Goal: Communication & Community: Answer question/provide support

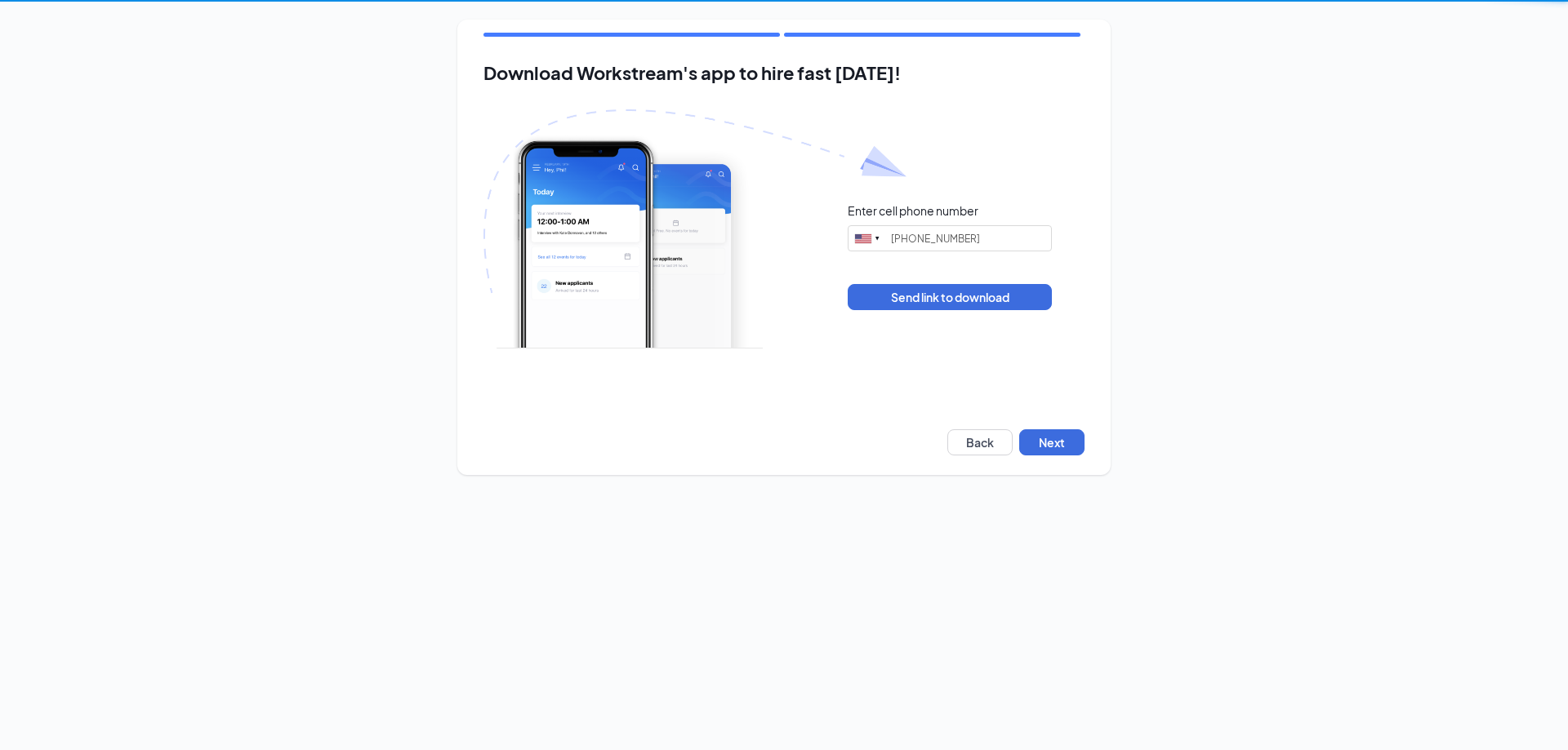
type input "(945) 324-9672"
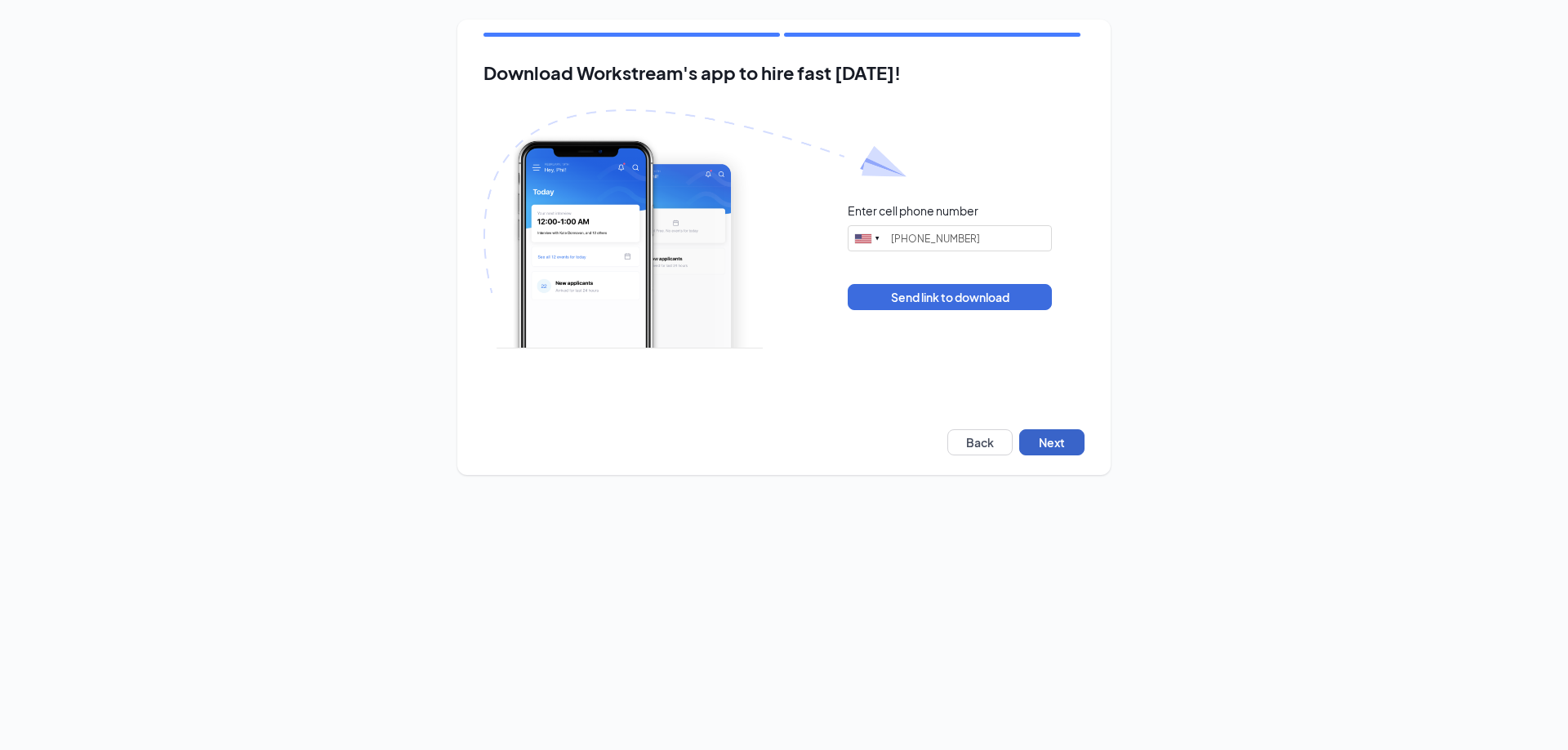
click at [1040, 446] on button "Next" at bounding box center [1052, 442] width 65 height 26
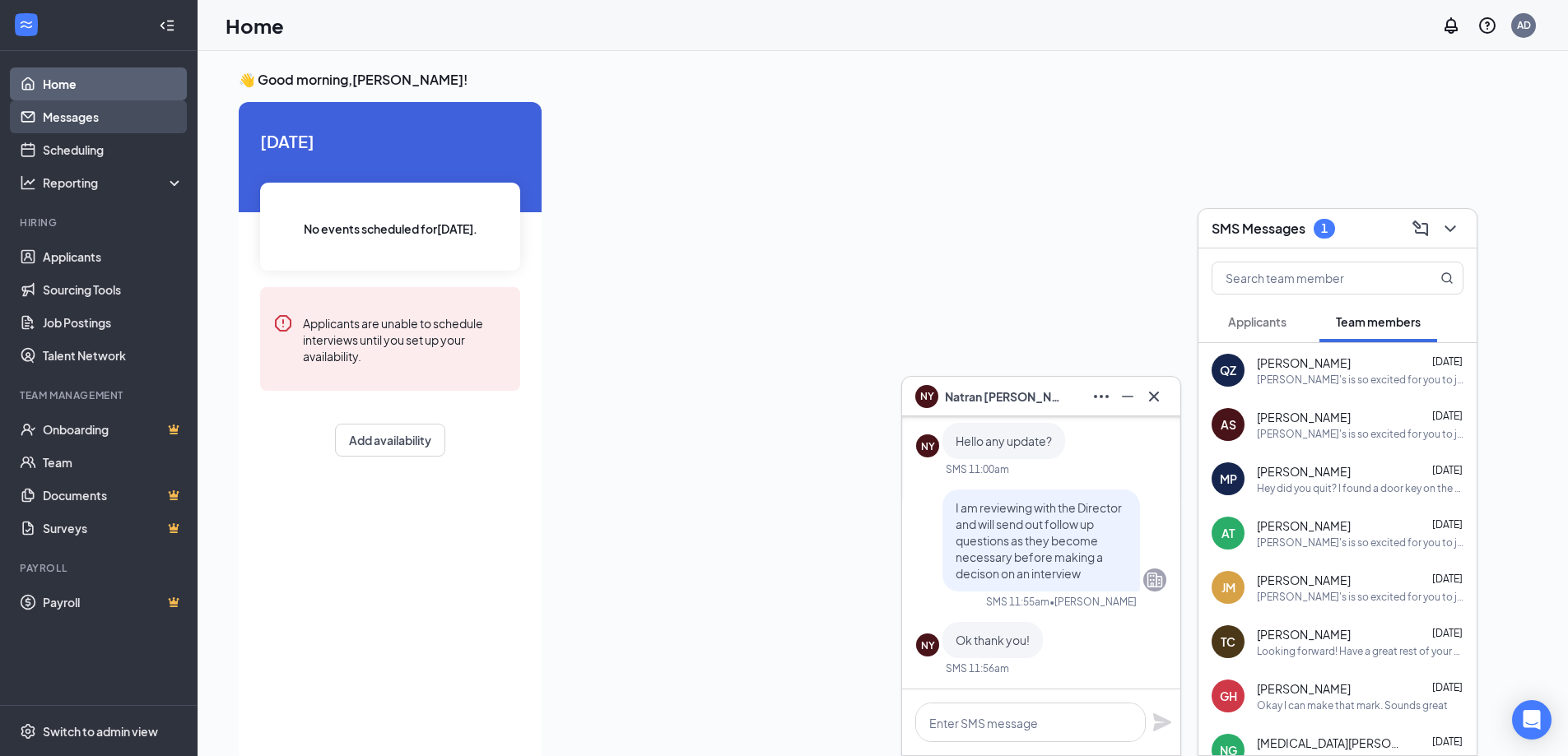
drag, startPoint x: 67, startPoint y: 117, endPoint x: 79, endPoint y: 117, distance: 12.0
click at [67, 117] on link "Messages" at bounding box center [113, 117] width 141 height 33
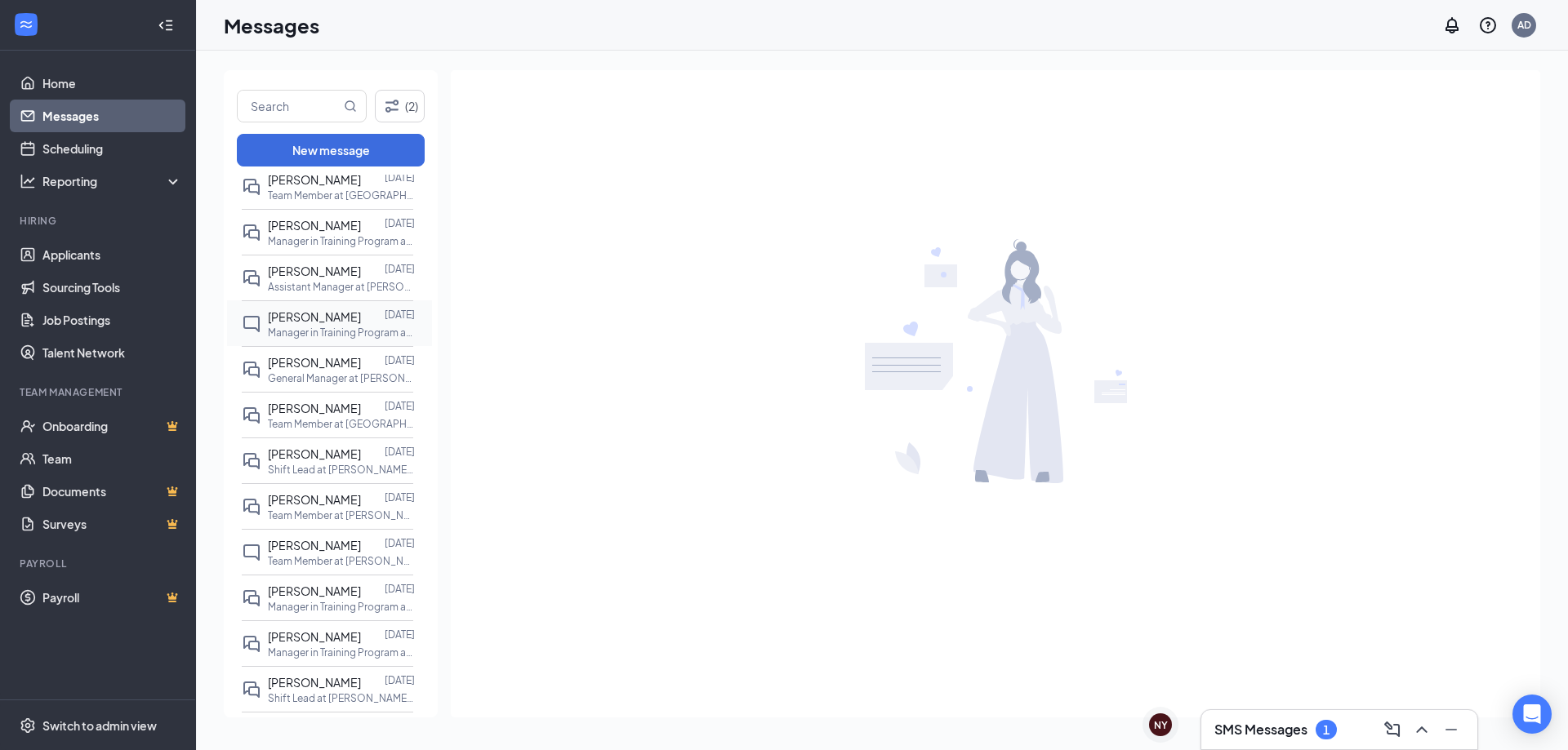
scroll to position [1715, 0]
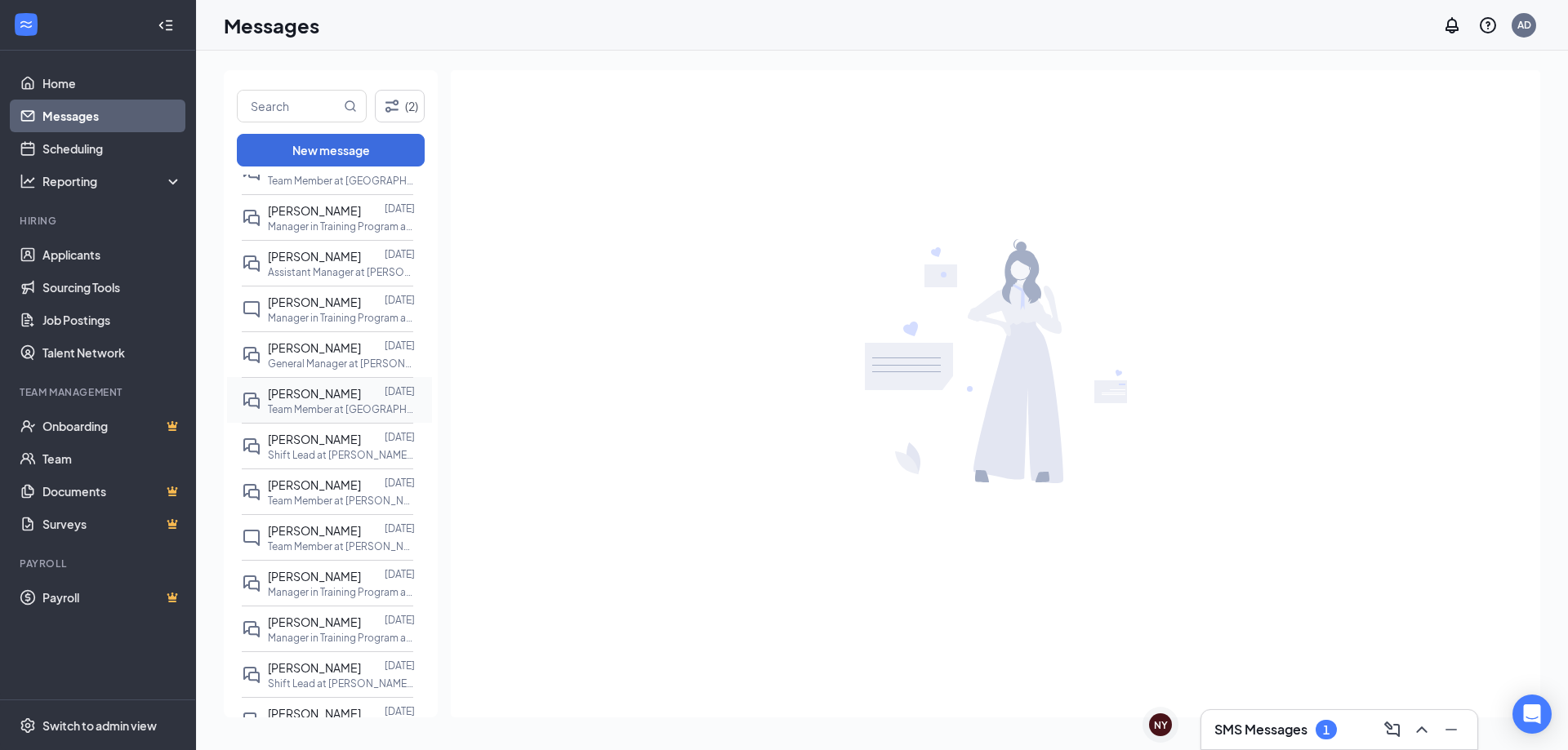
click at [361, 399] on div at bounding box center [372, 394] width 23 height 18
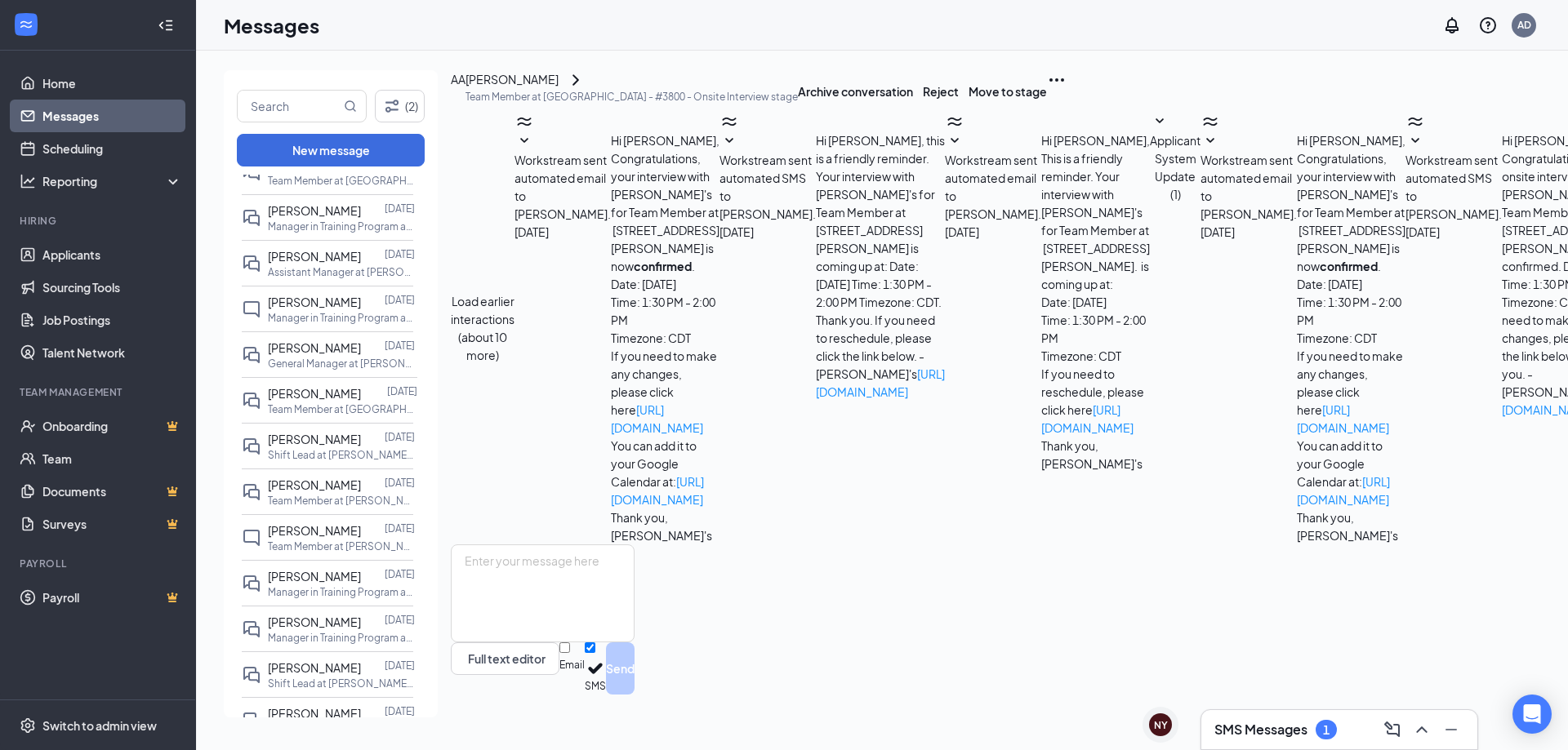
scroll to position [238, 0]
click at [313, 358] on p "General Manager at Forney - #4481" at bounding box center [341, 364] width 147 height 14
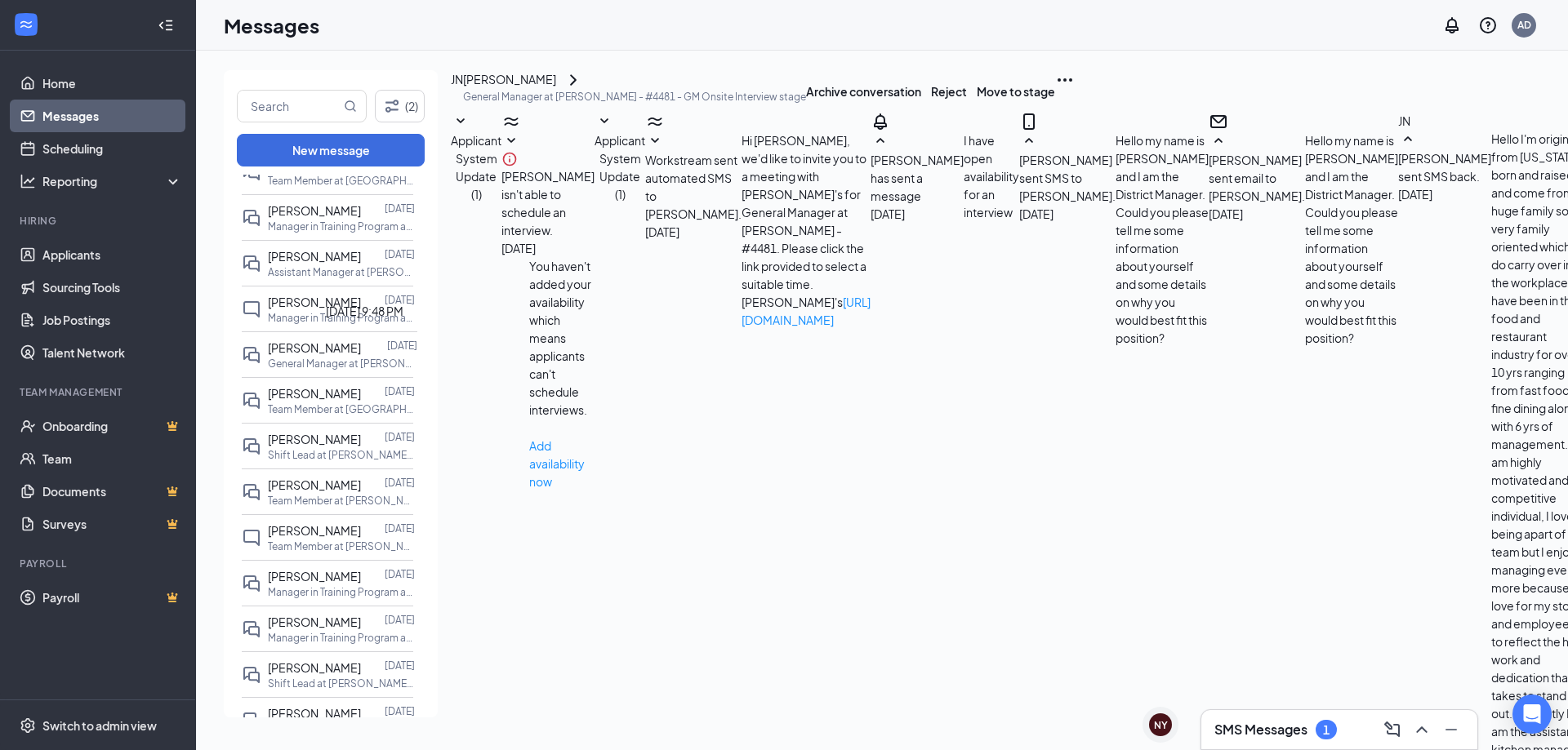
scroll to position [325, 0]
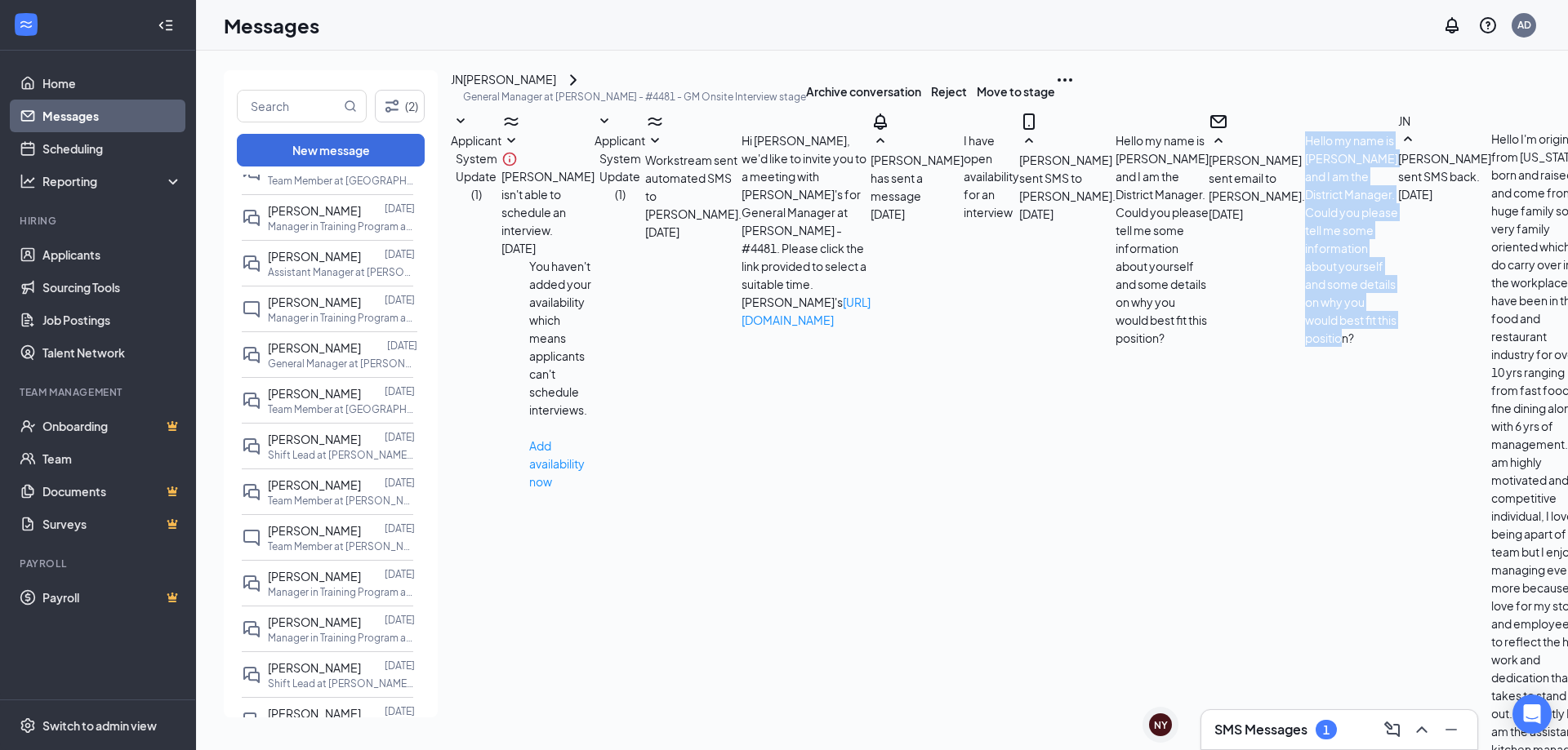
drag, startPoint x: 1385, startPoint y: 344, endPoint x: 736, endPoint y: 297, distance: 650.7
click at [1209, 297] on div "Allen Duong sent email to Jonnicha Newman. Sep 10 Hello my name is Allen Duong …" at bounding box center [1304, 239] width 189 height 216
copy span "Hello my name is Allen Duong and I am the District Manager. Could you please te…"
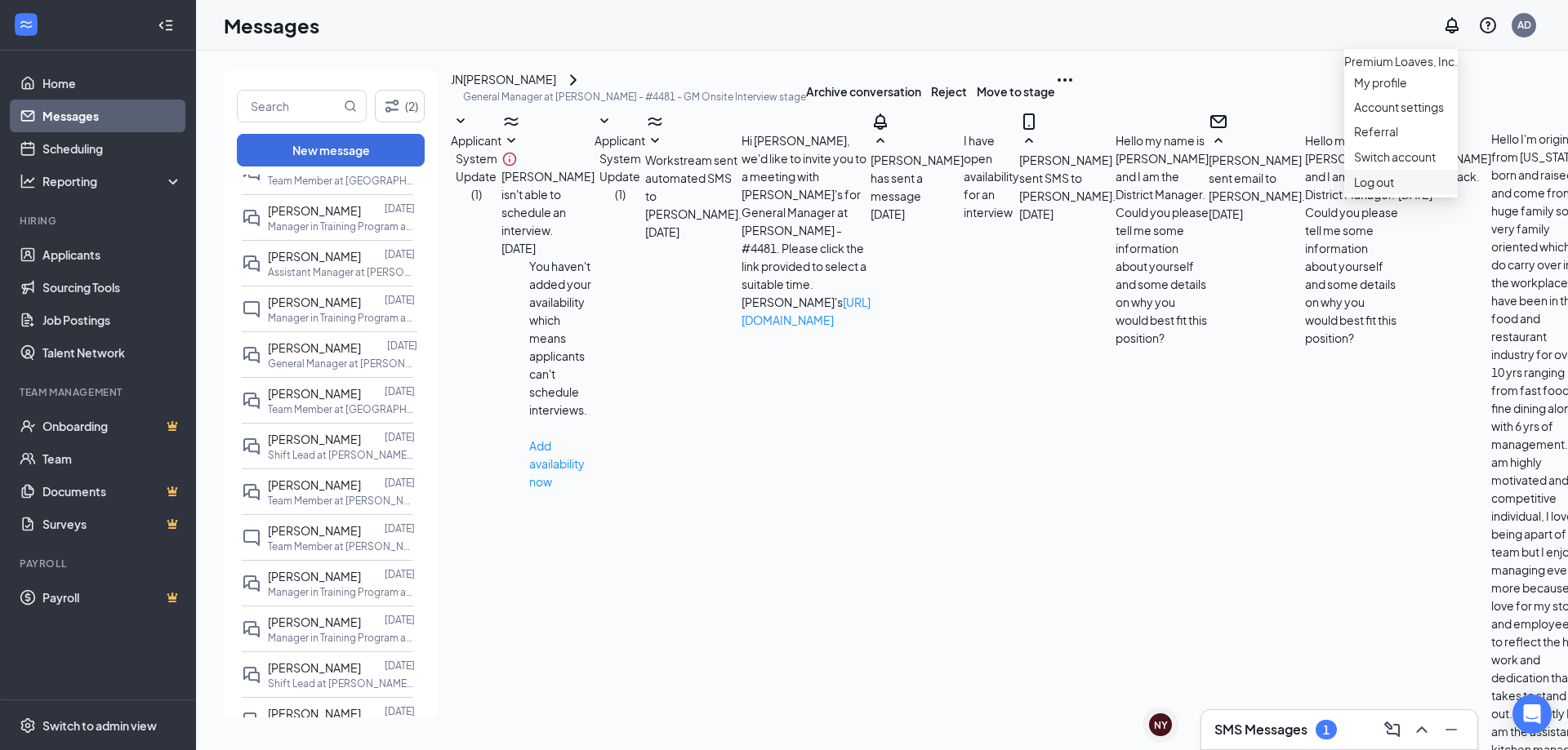
click at [1389, 190] on div "Log out" at bounding box center [1401, 182] width 94 height 17
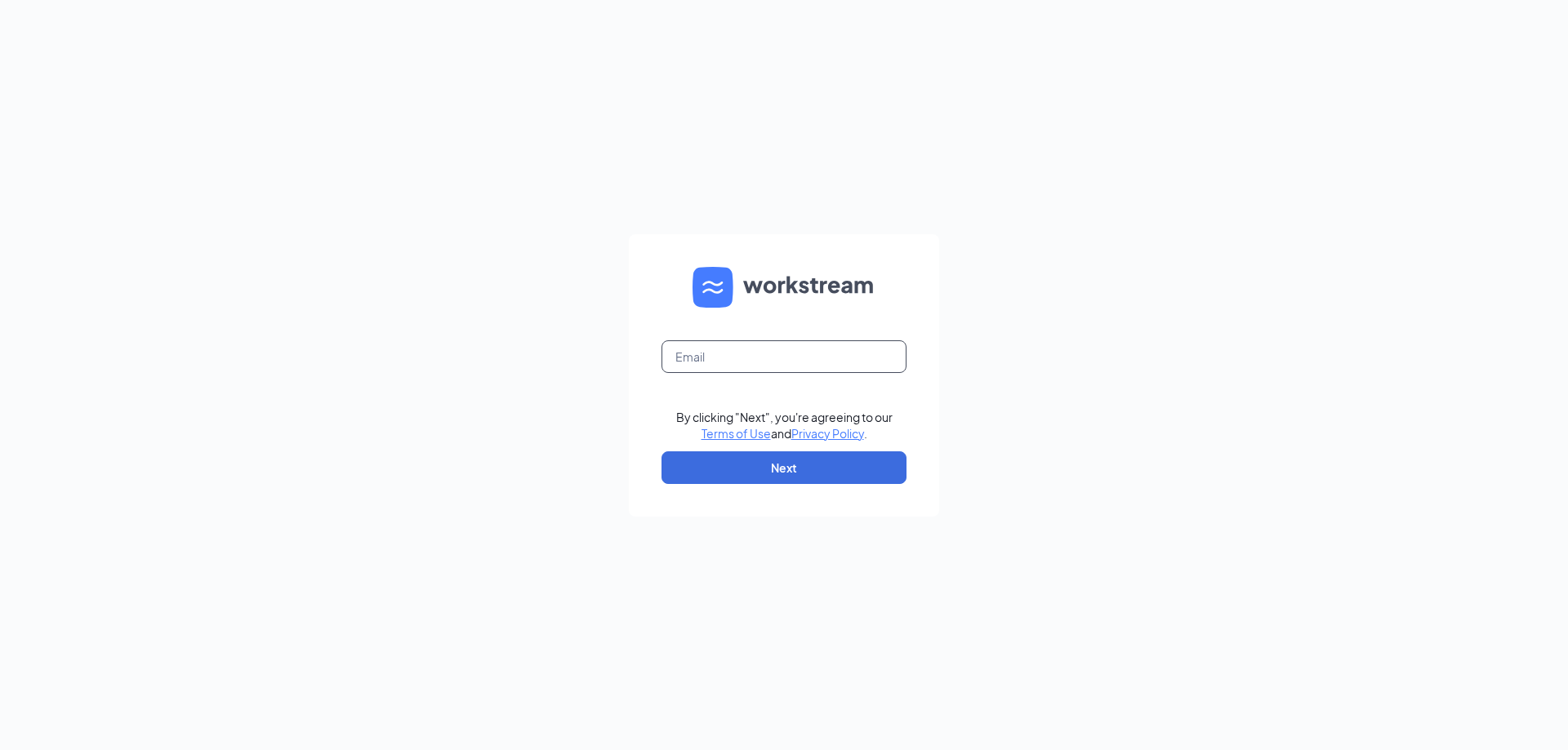
click at [732, 356] on input "text" at bounding box center [784, 357] width 245 height 33
type input "[EMAIL_ADDRESS][DOMAIN_NAME]"
click at [793, 471] on button "Next" at bounding box center [784, 468] width 245 height 33
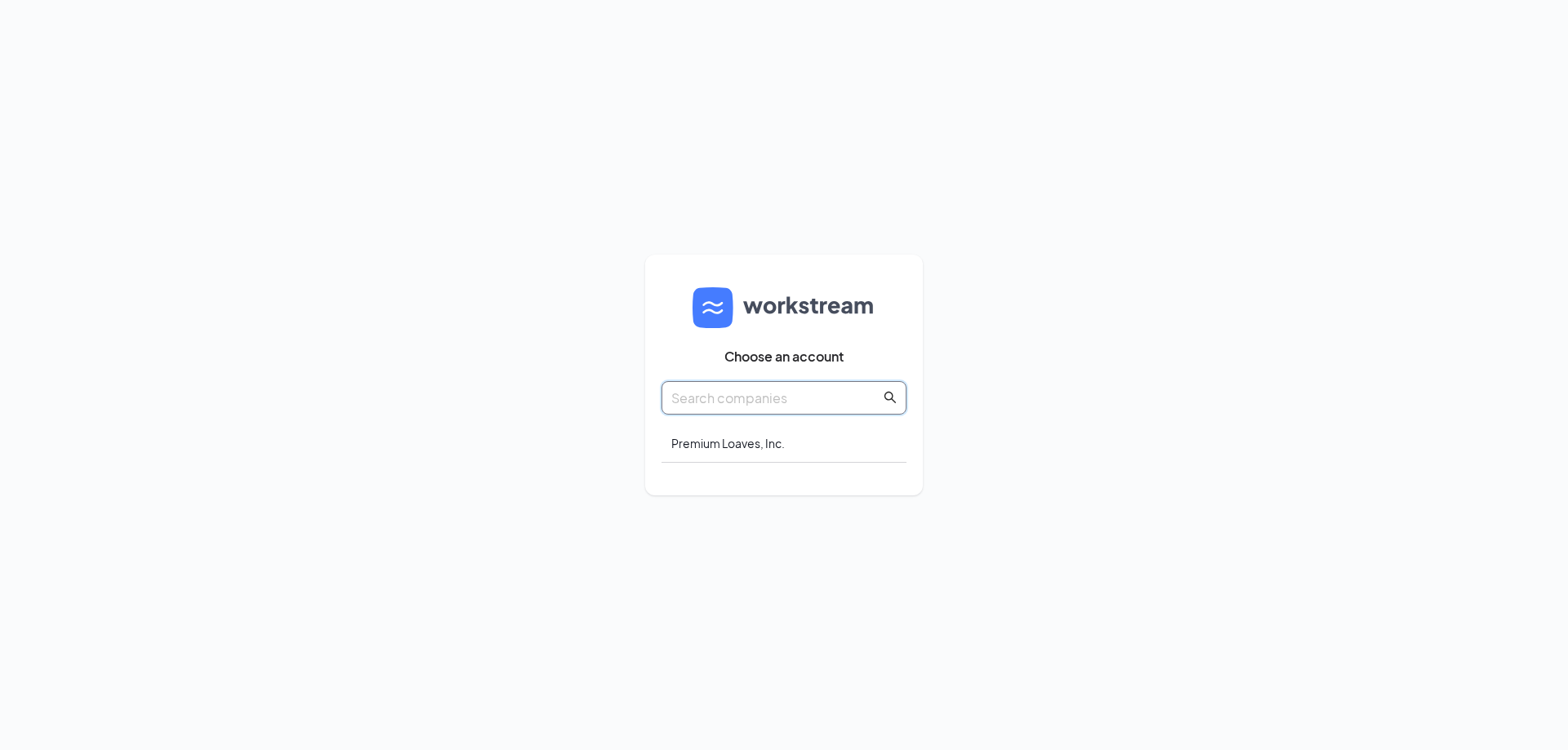
click at [737, 398] on input "text" at bounding box center [775, 397] width 209 height 20
click at [754, 438] on div "Premium Loaves, Inc." at bounding box center [784, 444] width 245 height 38
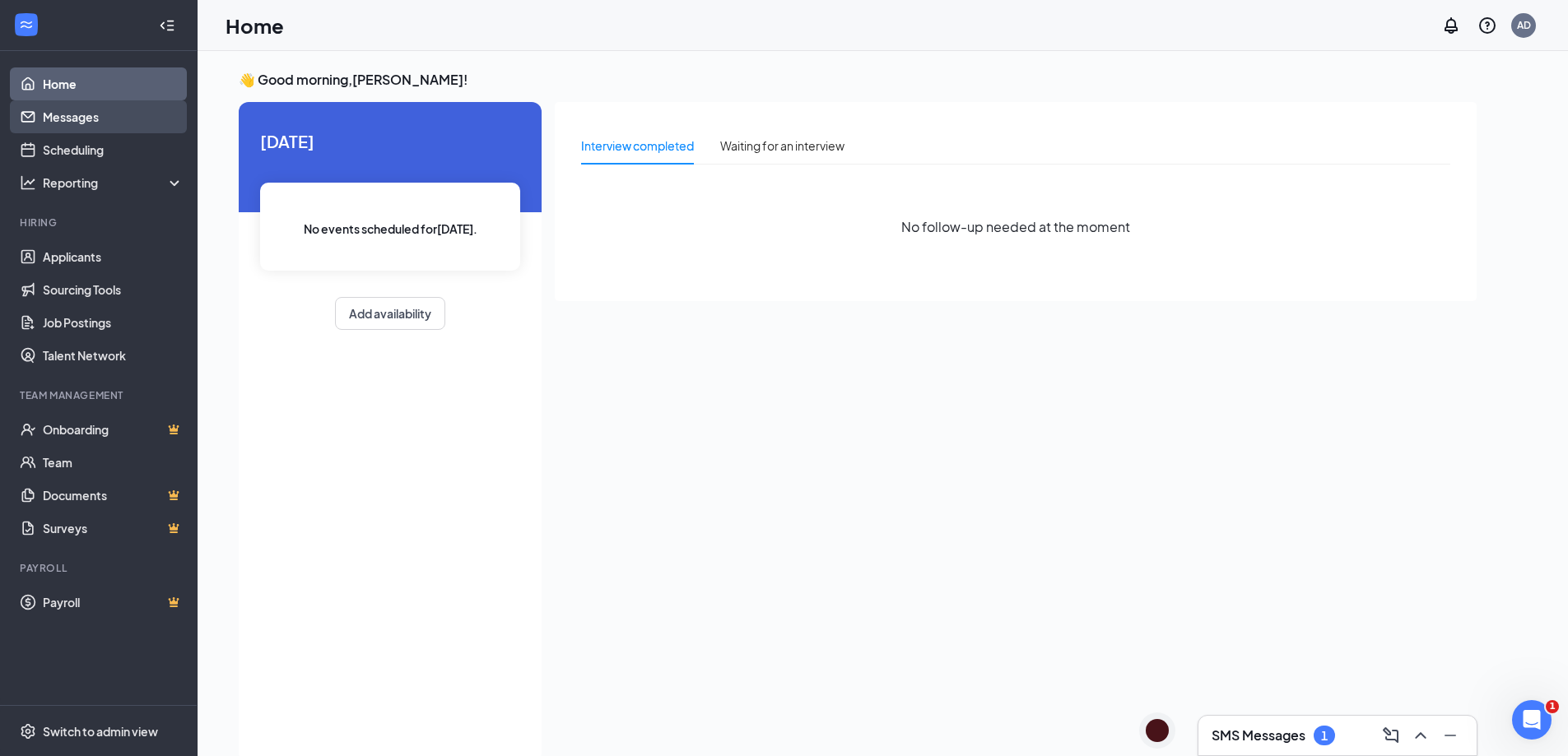
click at [66, 121] on link "Messages" at bounding box center [113, 117] width 141 height 33
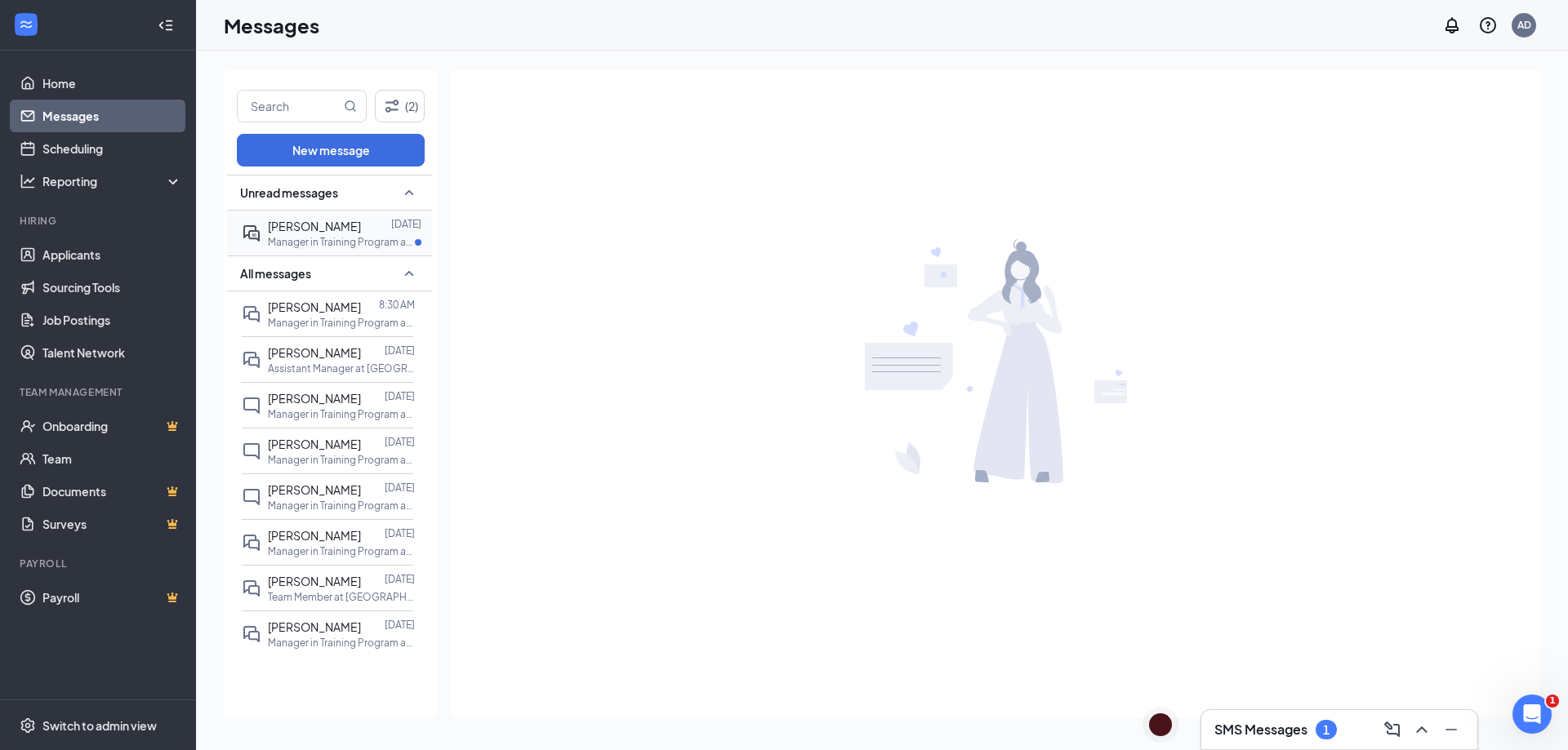
click at [326, 238] on p "Manager in Training Program at [GEOGRAPHIC_DATA] - #4282" at bounding box center [341, 242] width 147 height 14
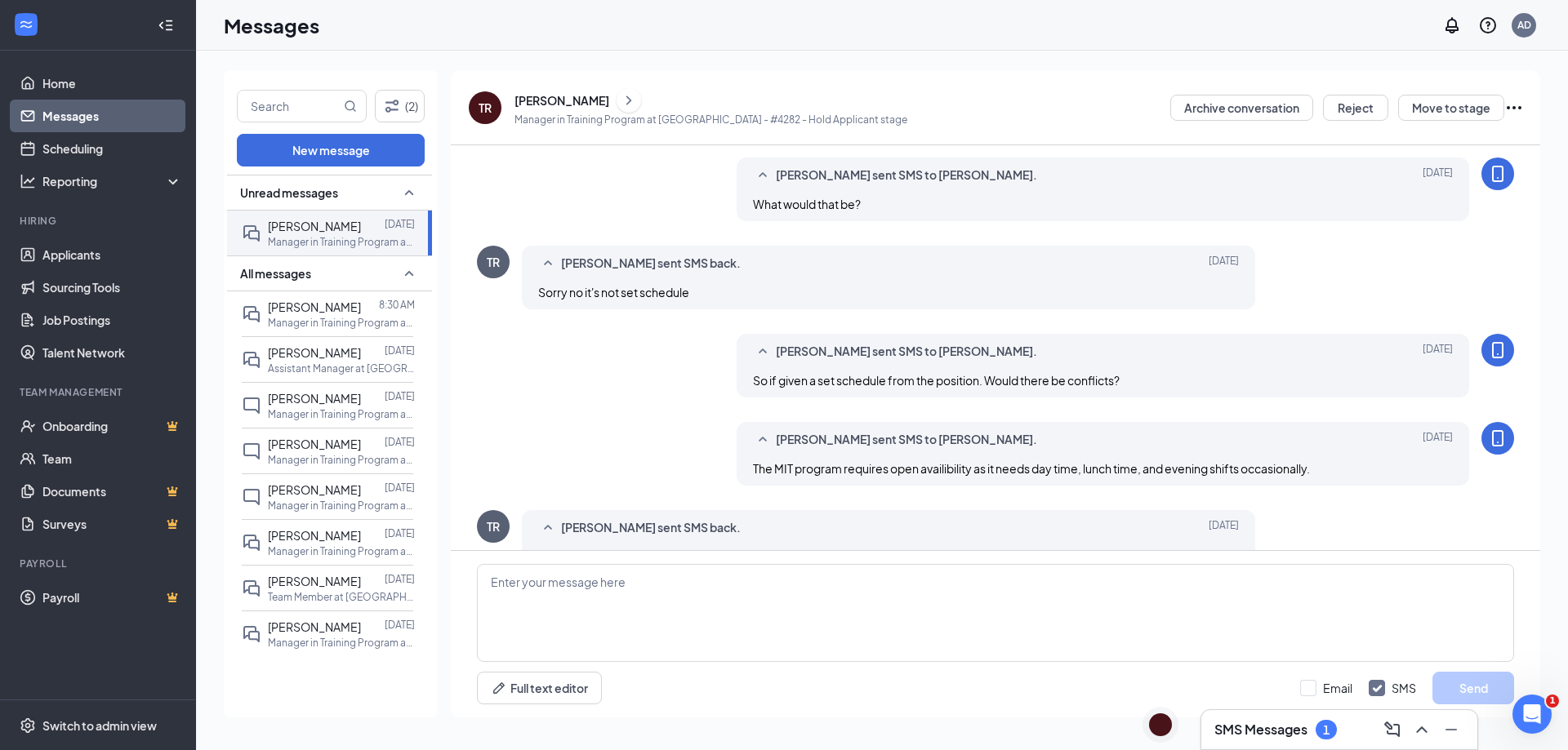
scroll to position [547, 0]
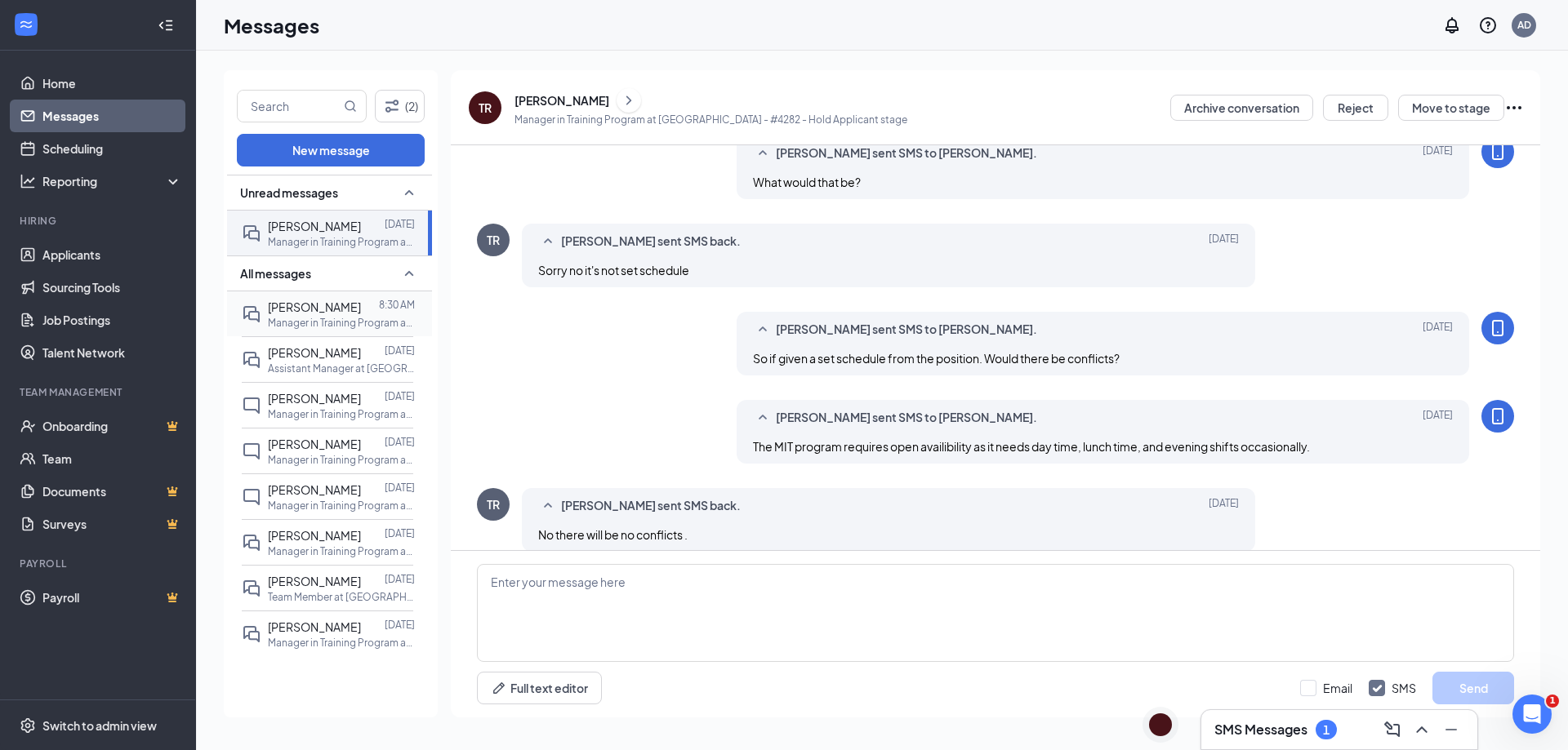
click at [324, 329] on p "Manager in Training Program at [GEOGRAPHIC_DATA] - #4282" at bounding box center [341, 323] width 147 height 14
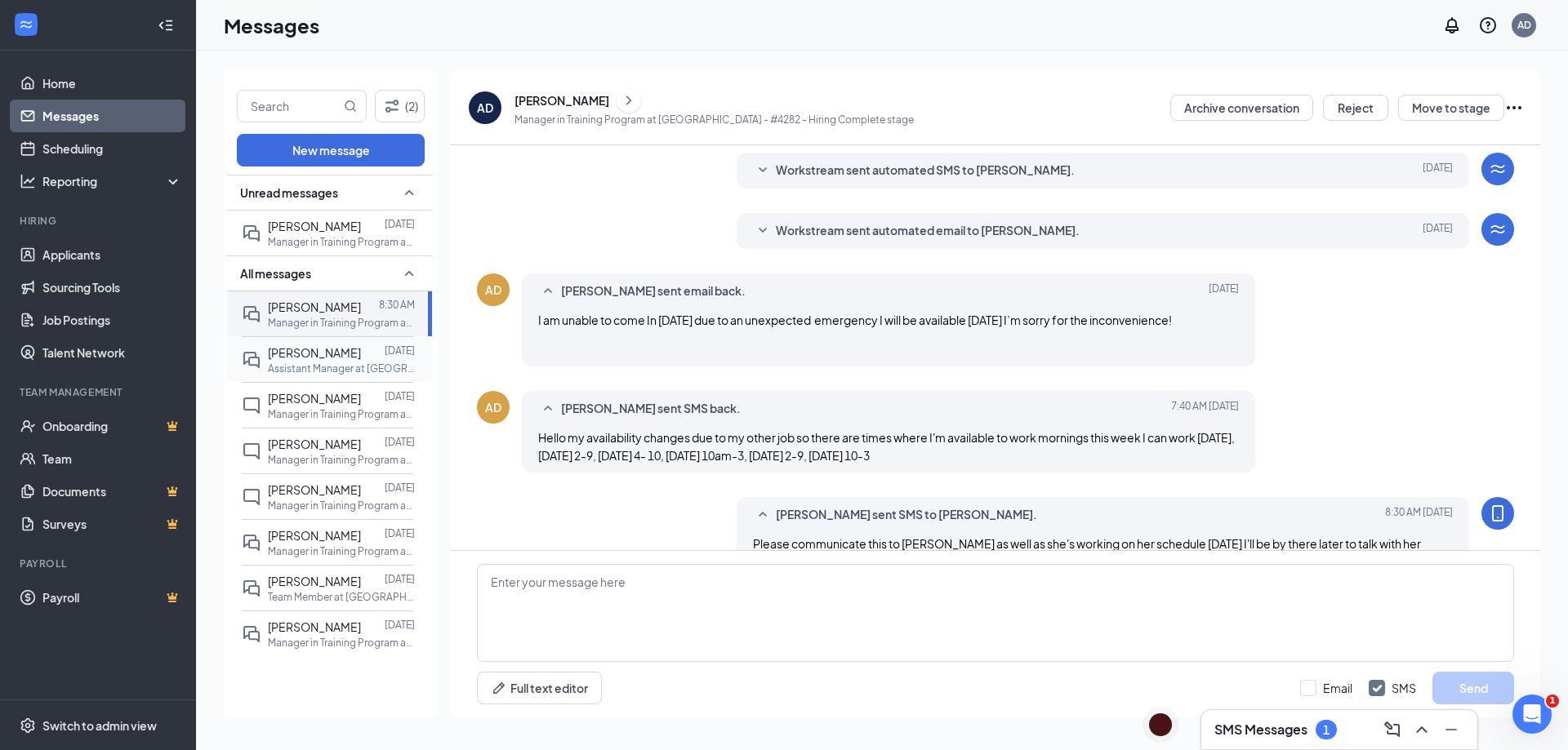
scroll to position [408, 0]
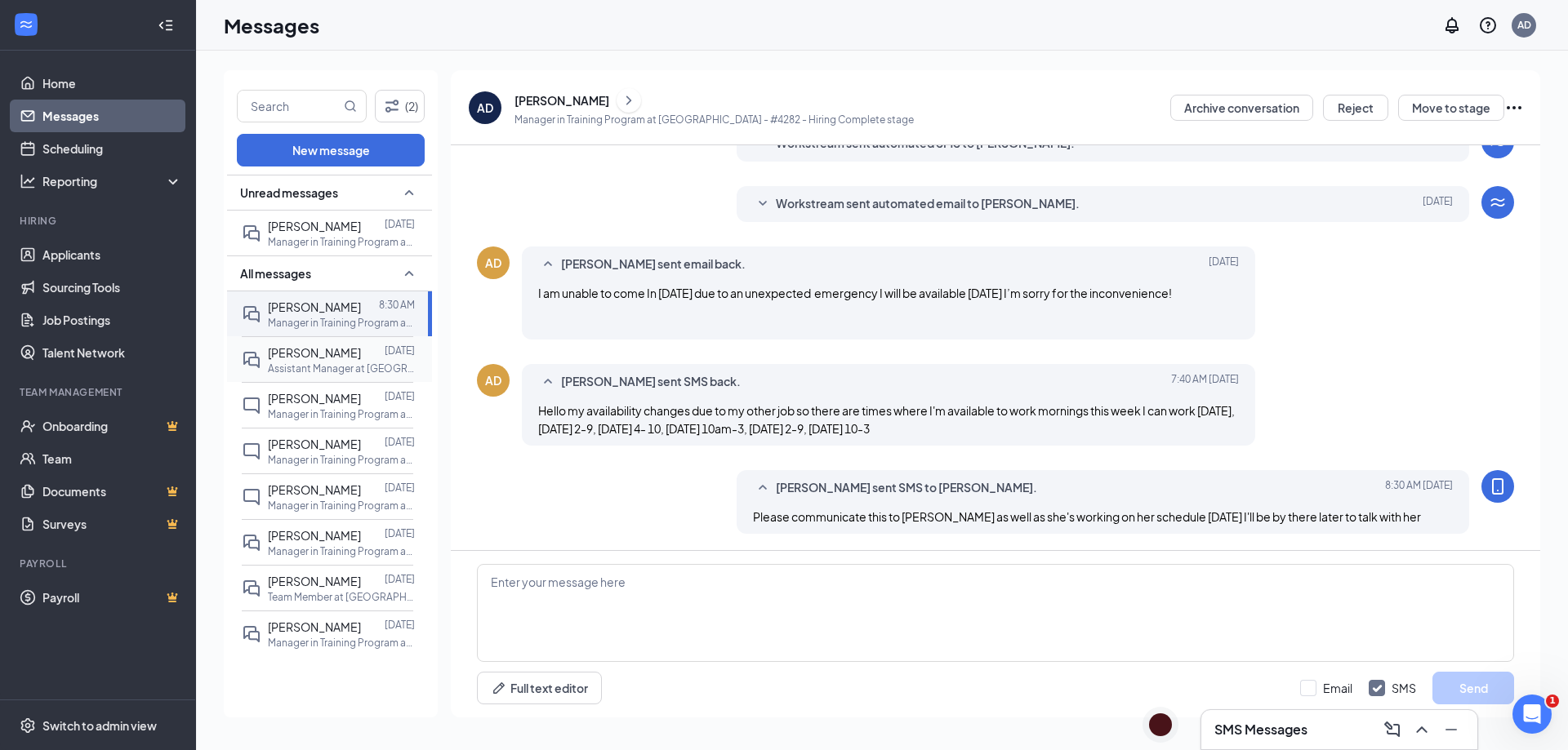
click at [326, 364] on p "Assistant Manager at [GEOGRAPHIC_DATA] - #4282" at bounding box center [341, 368] width 147 height 14
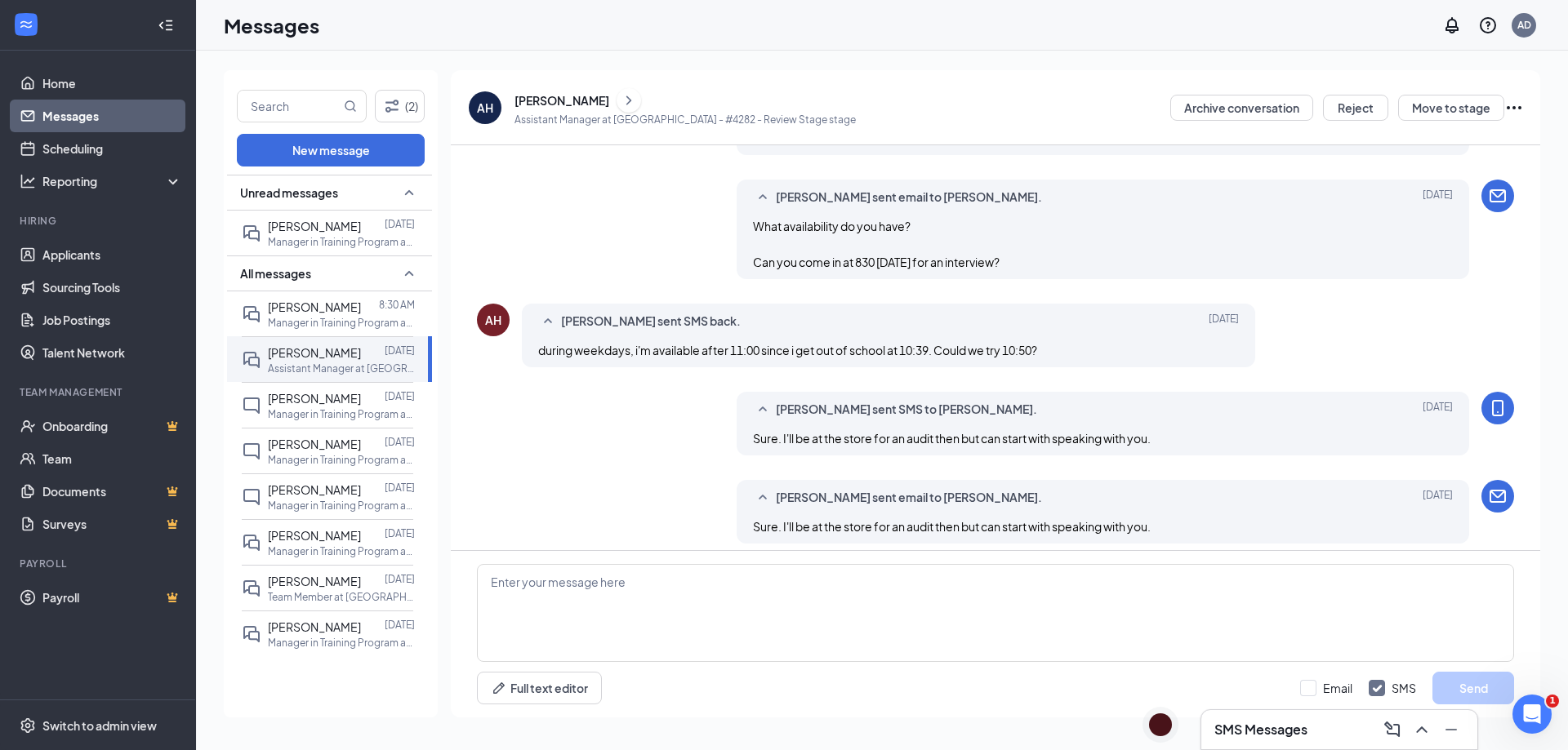
scroll to position [601, 0]
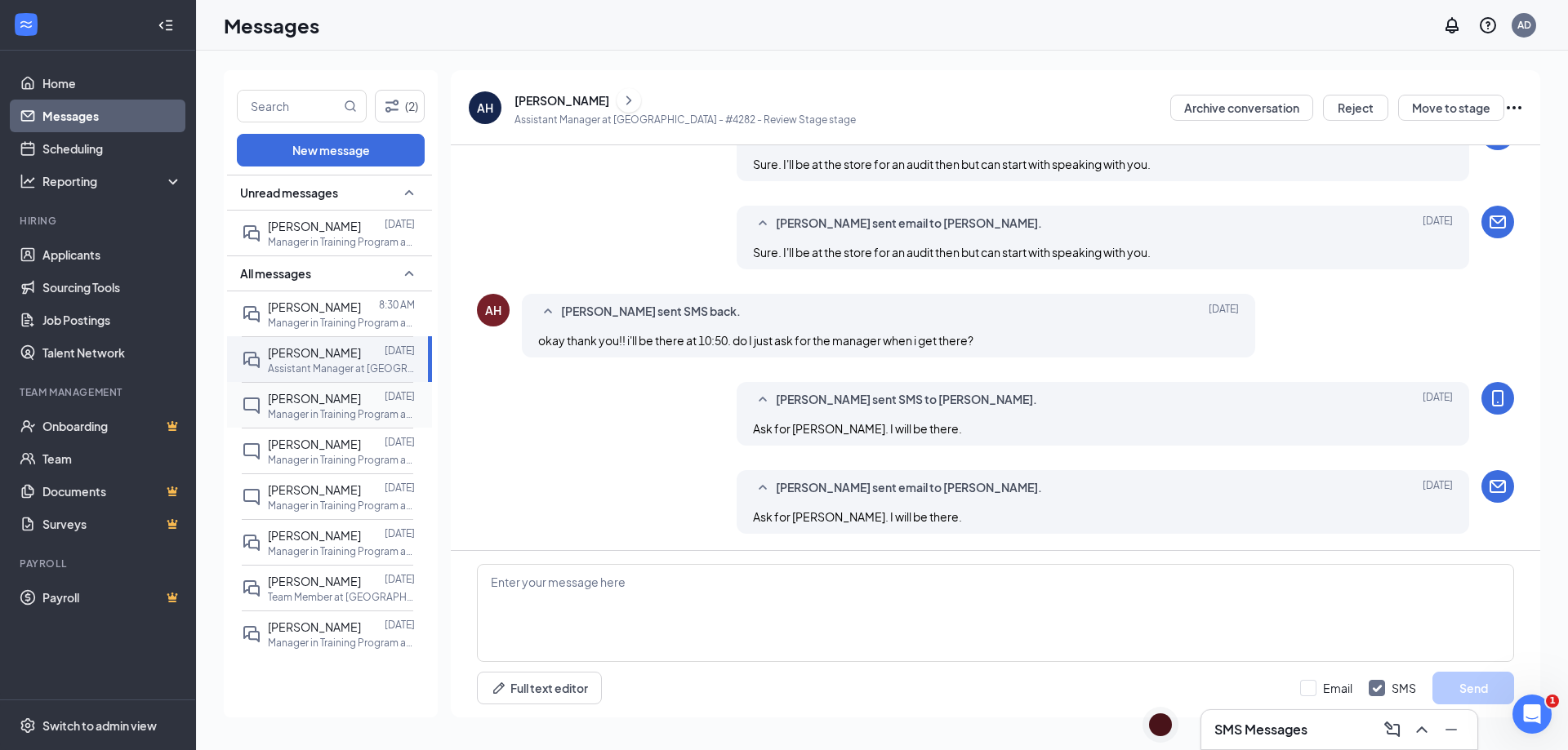
click at [281, 415] on p "Manager in Training Program at [GEOGRAPHIC_DATA] - #4282" at bounding box center [341, 415] width 147 height 14
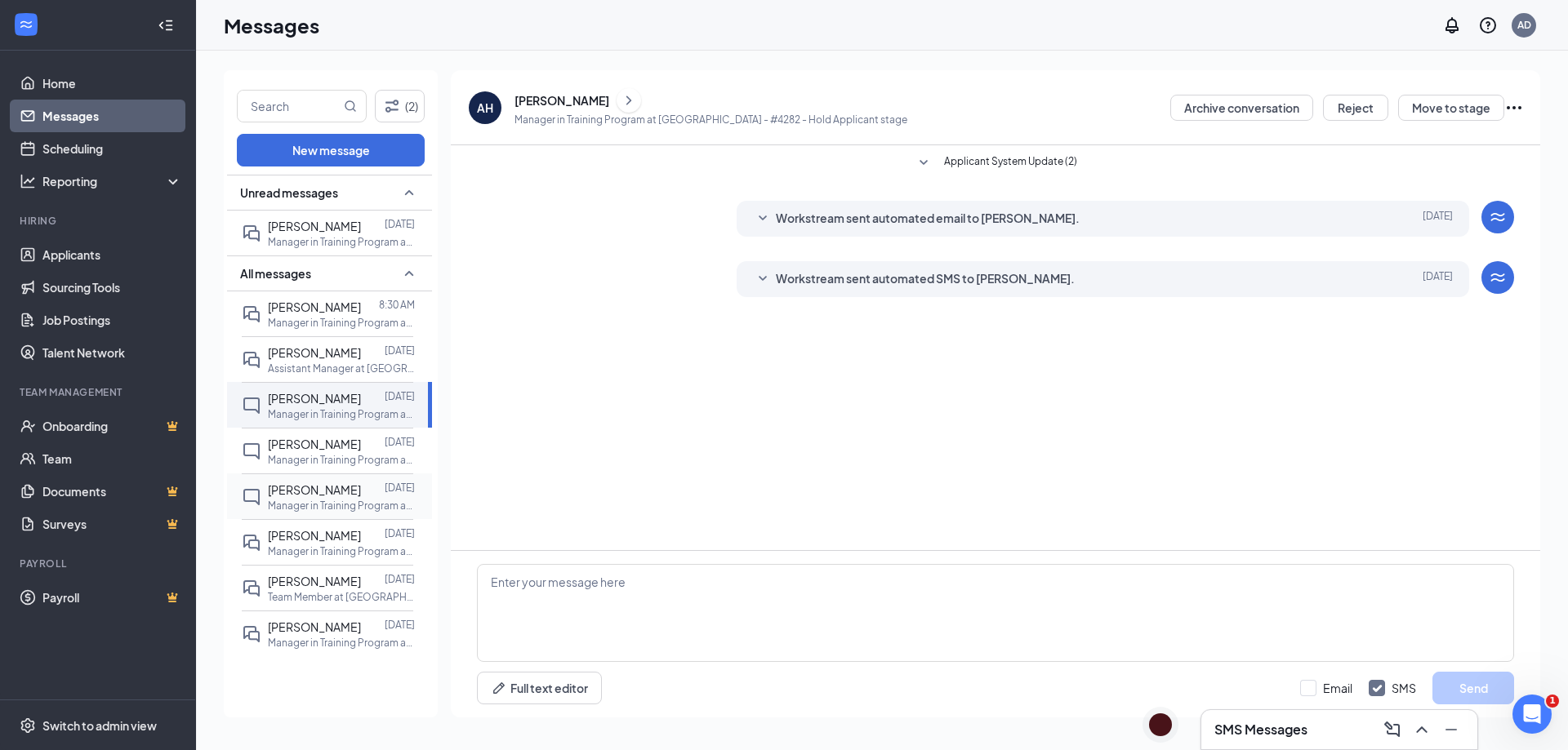
click at [331, 503] on p "Manager in Training Program at [GEOGRAPHIC_DATA] - #4282" at bounding box center [341, 506] width 147 height 14
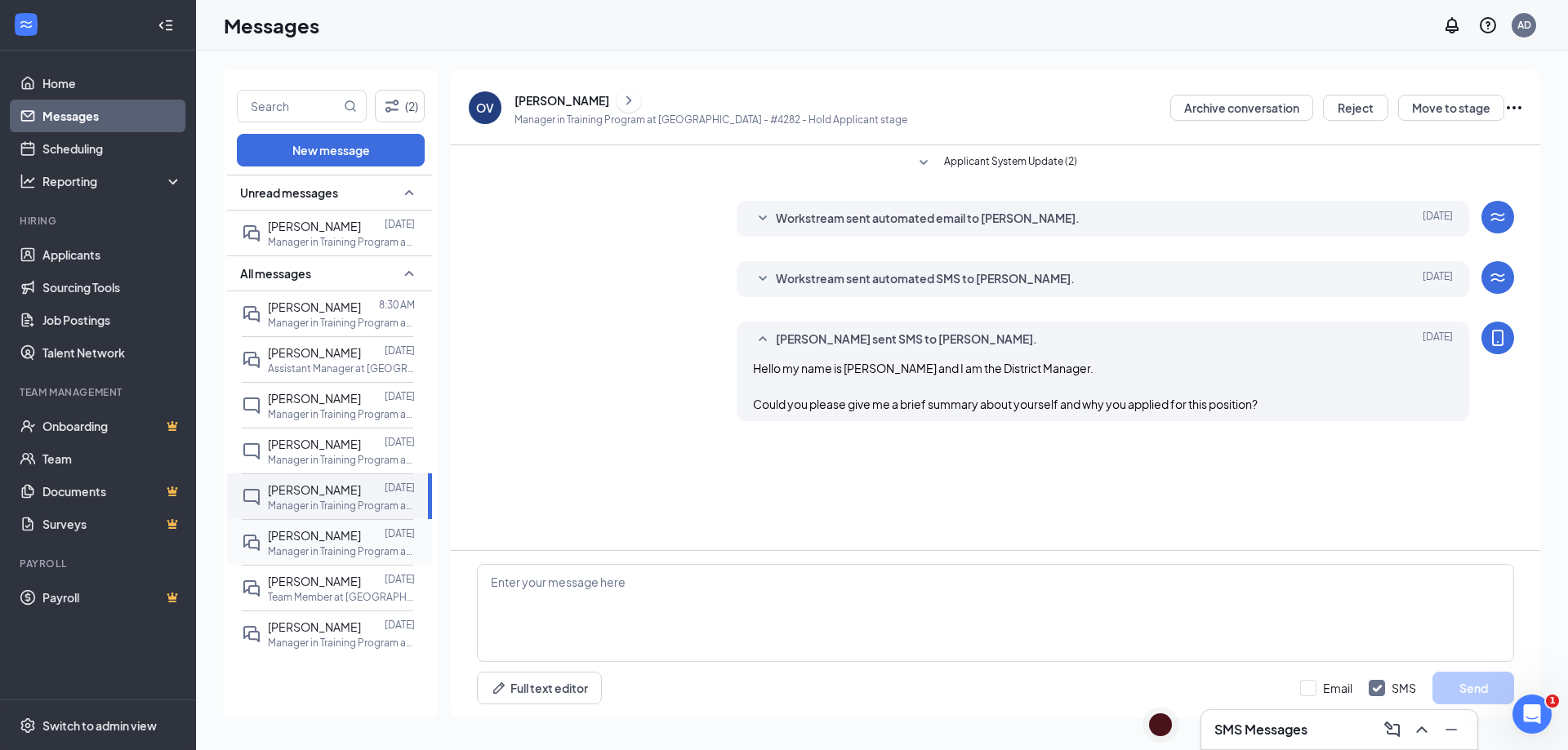
click at [302, 540] on span "Amari Givens" at bounding box center [314, 535] width 93 height 15
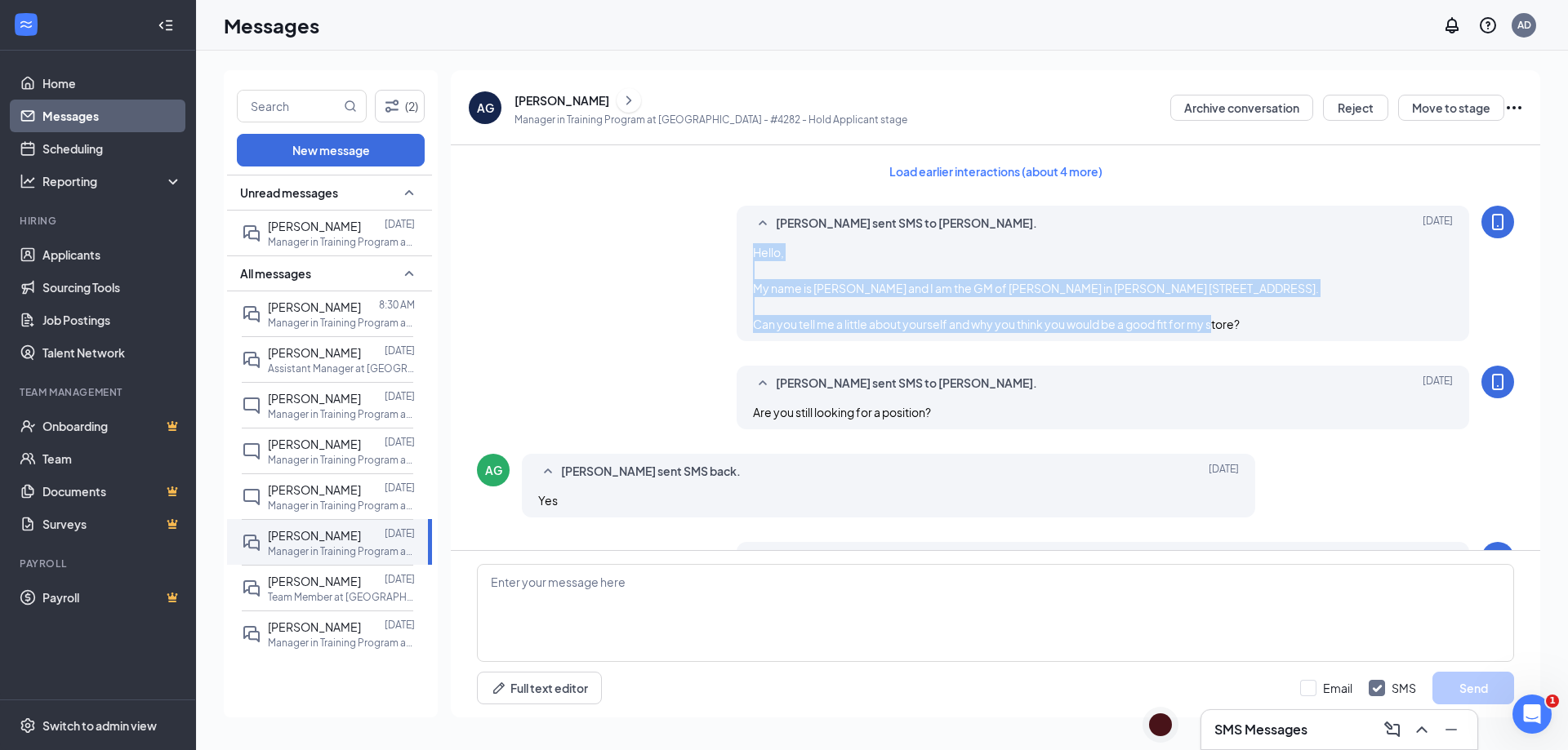
drag, startPoint x: 1266, startPoint y: 325, endPoint x: 734, endPoint y: 254, distance: 536.7
click at [736, 254] on div "Allen Duong sent SMS to Amari Givens. Sep 8 Hello, My name is Aletha Gray and I…" at bounding box center [1103, 274] width 734 height 136
copy span "Hello, My name is Aletha Gray and I am the GM of Jimmy Johns in Rowlett 3701 La…"
click at [304, 503] on p "Manager in Training Program at [GEOGRAPHIC_DATA] - #4282" at bounding box center [341, 506] width 147 height 14
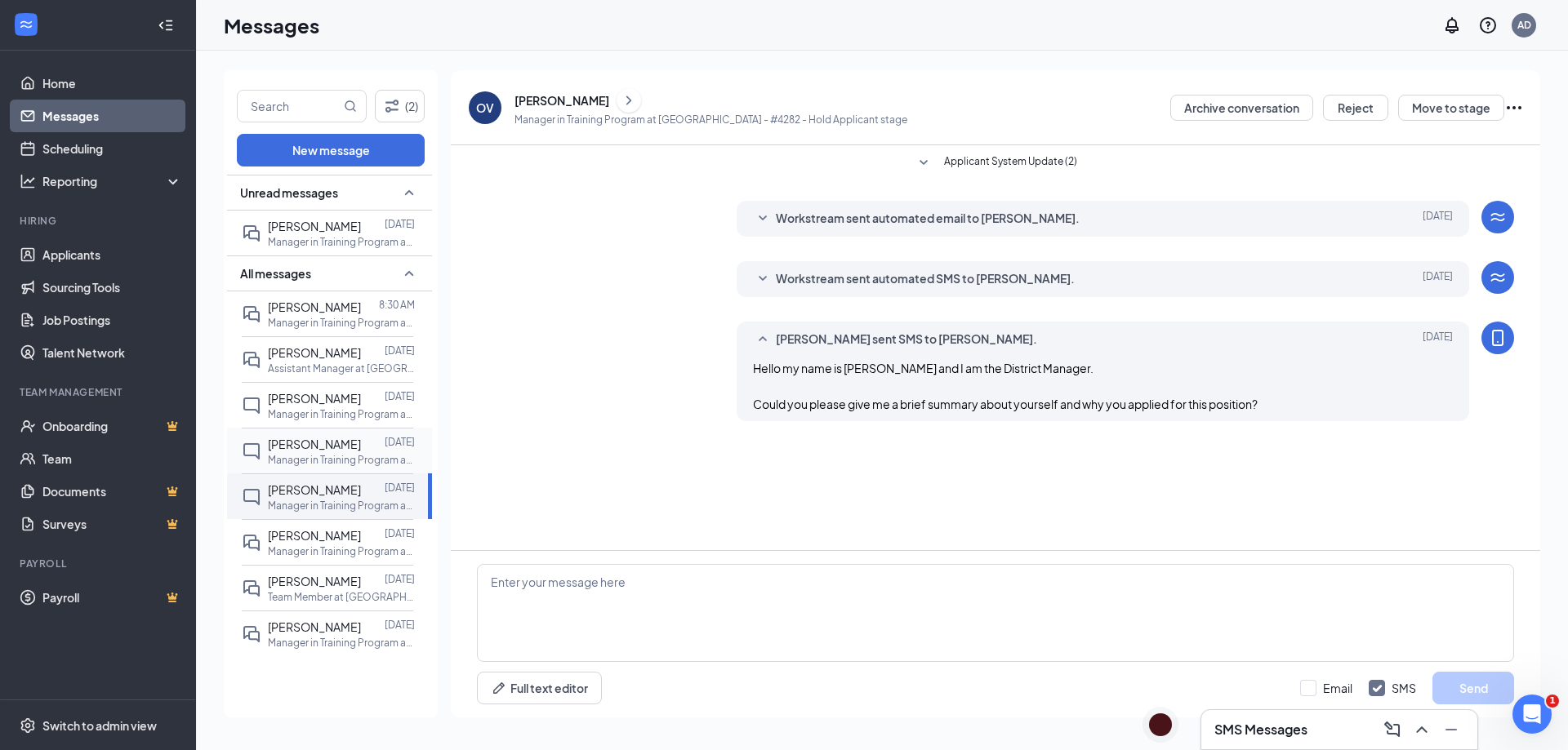
click at [334, 449] on span "[PERSON_NAME]" at bounding box center [314, 444] width 93 height 15
click at [303, 395] on span "[PERSON_NAME]" at bounding box center [314, 398] width 93 height 15
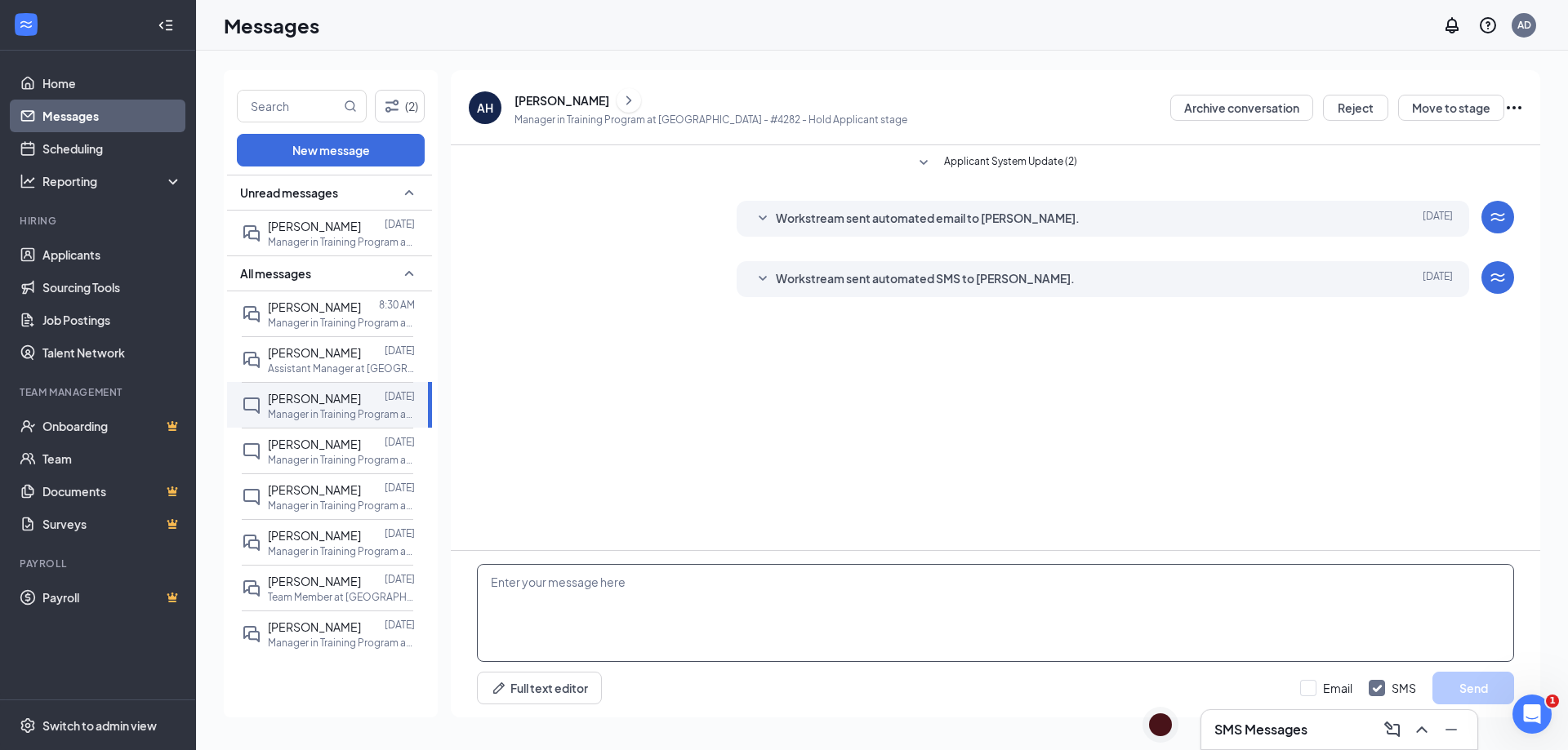
click at [668, 592] on textarea at bounding box center [995, 613] width 1037 height 98
paste textarea "Hello, My name is [PERSON_NAME] and I am the GM of [PERSON_NAME] in [PERSON_NAM…"
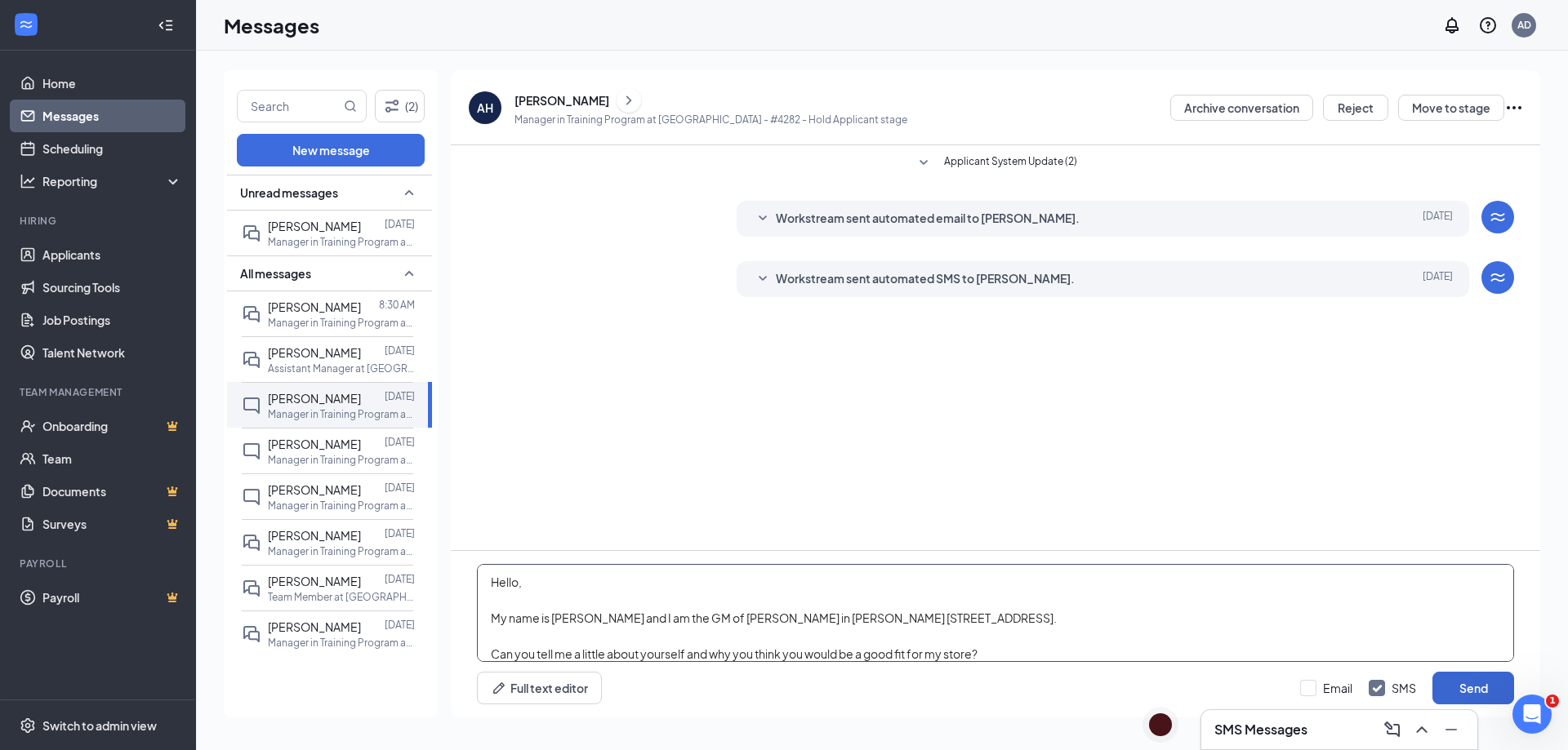
type textarea "Hello, My name is [PERSON_NAME] and I am the GM of [PERSON_NAME] in [PERSON_NAM…"
click at [1471, 693] on button "Send" at bounding box center [1473, 688] width 82 height 33
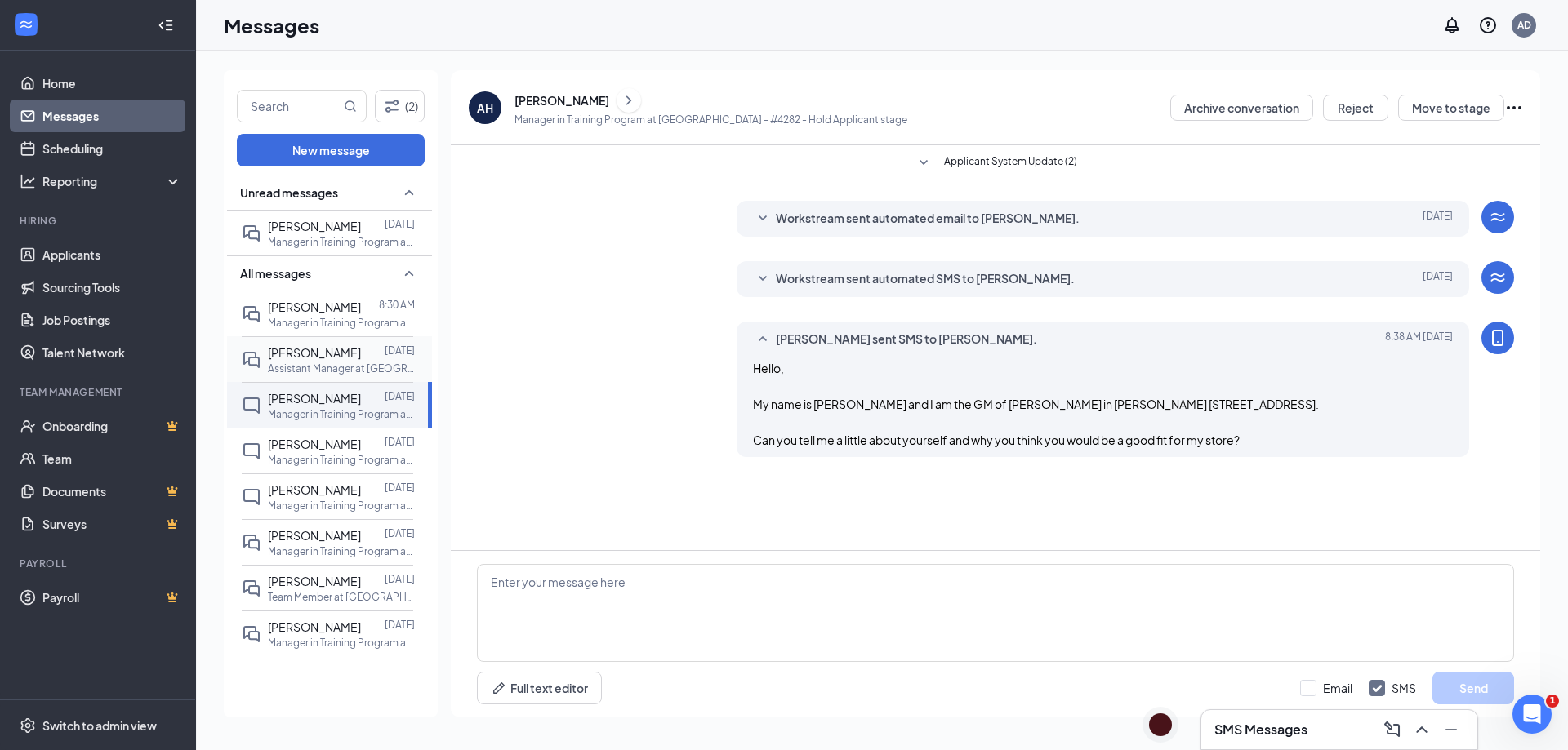
click at [290, 359] on span "[PERSON_NAME]" at bounding box center [314, 352] width 93 height 15
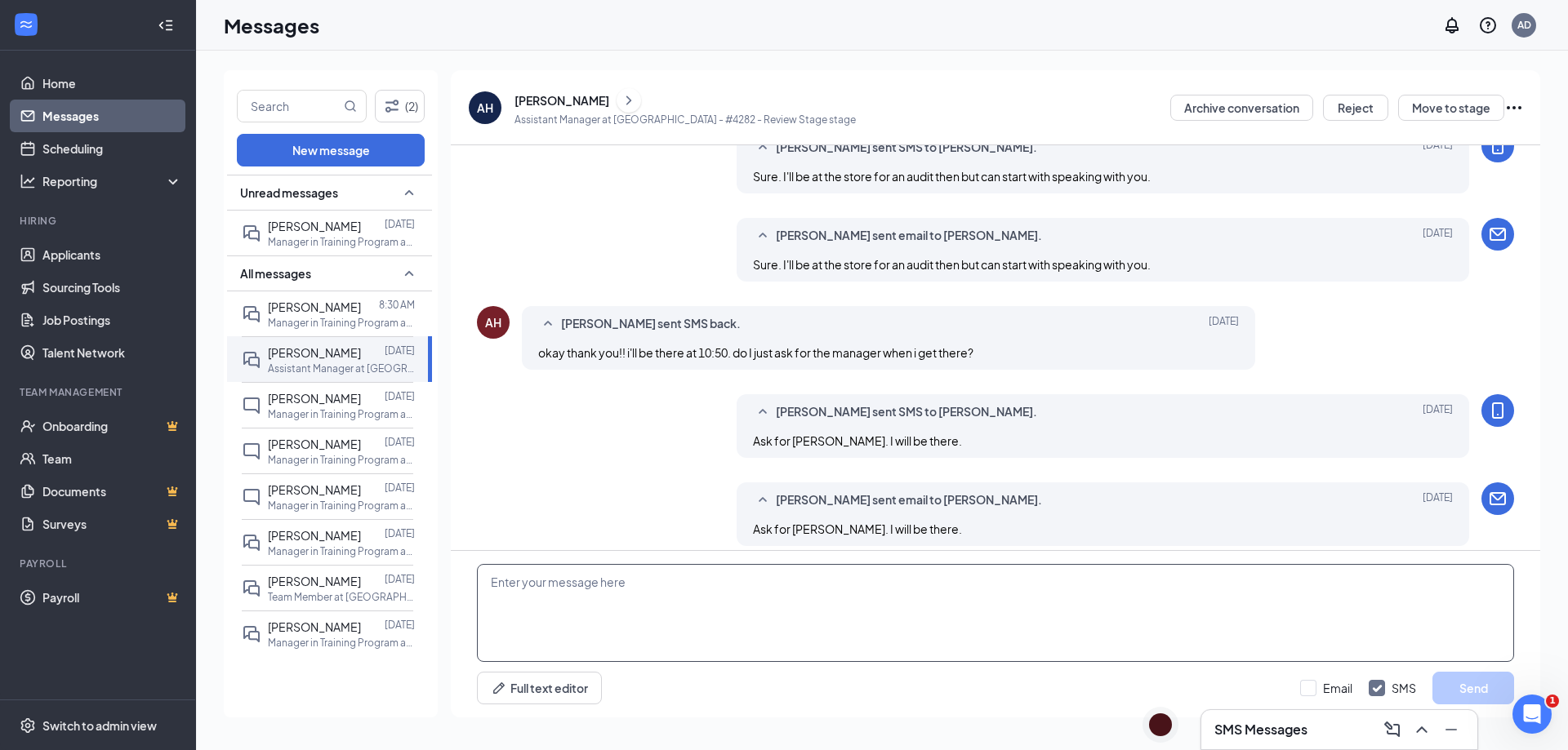
scroll to position [601, 0]
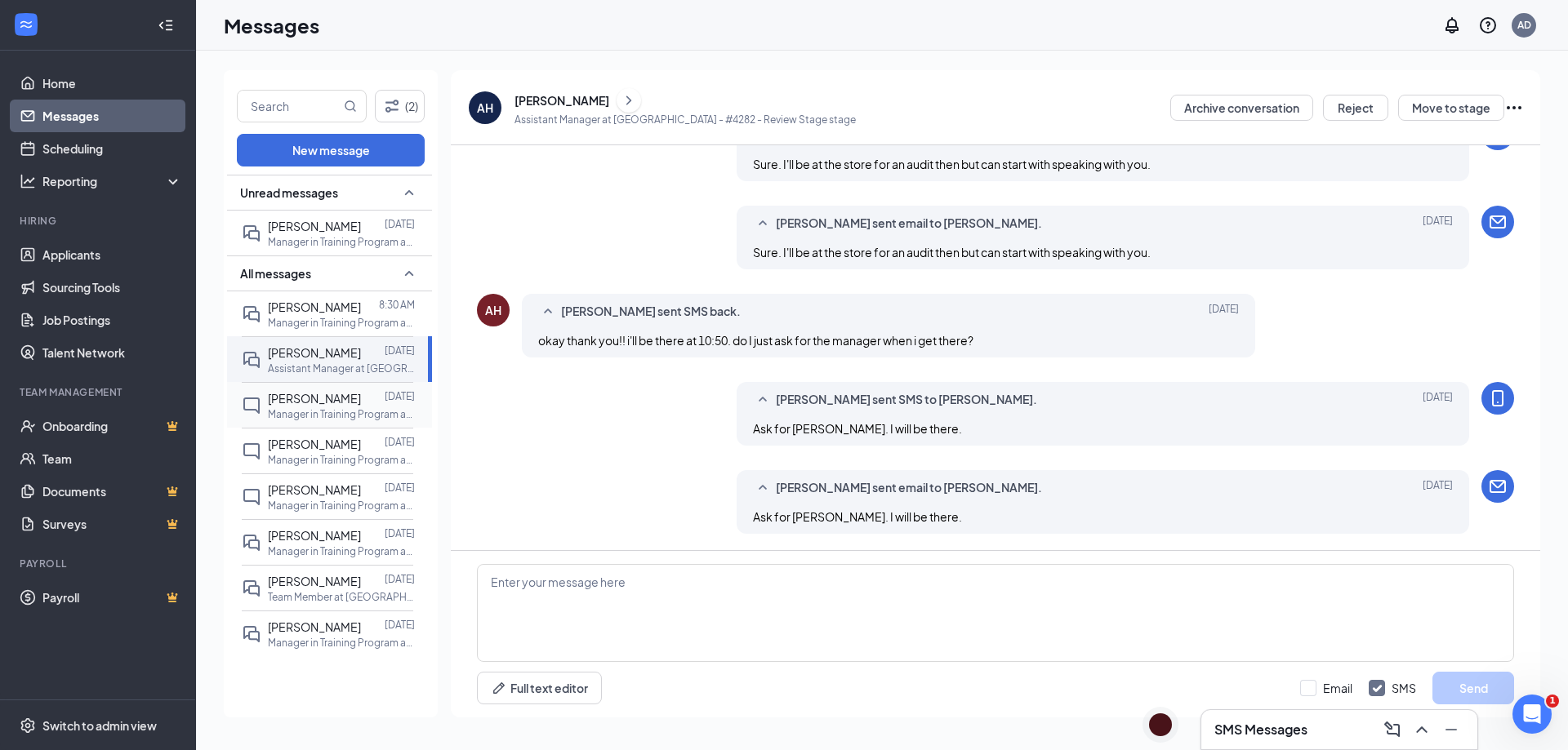
click at [322, 410] on p "Manager in Training Program at [GEOGRAPHIC_DATA] - #4282" at bounding box center [341, 415] width 147 height 14
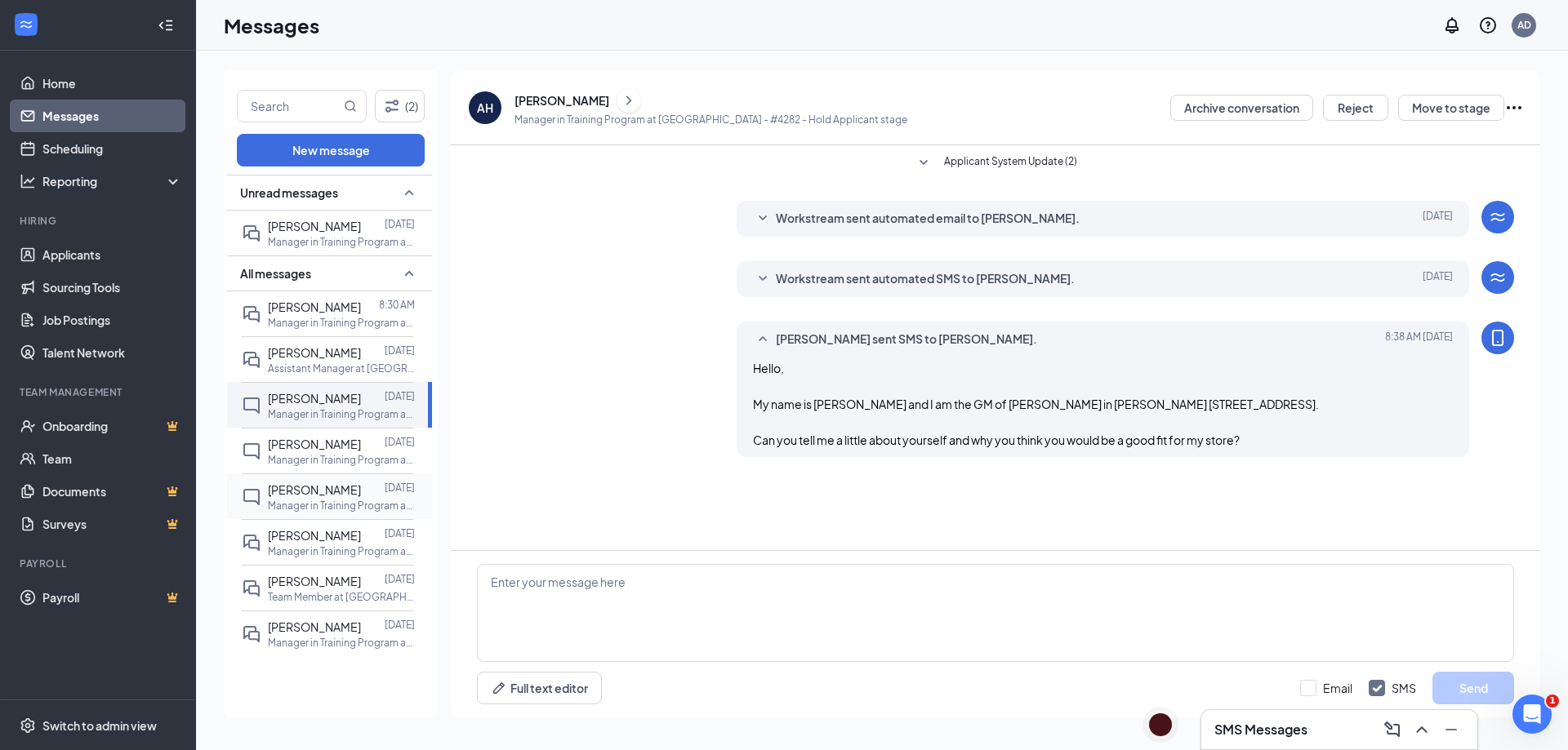
click at [339, 498] on div "[PERSON_NAME]" at bounding box center [314, 489] width 93 height 18
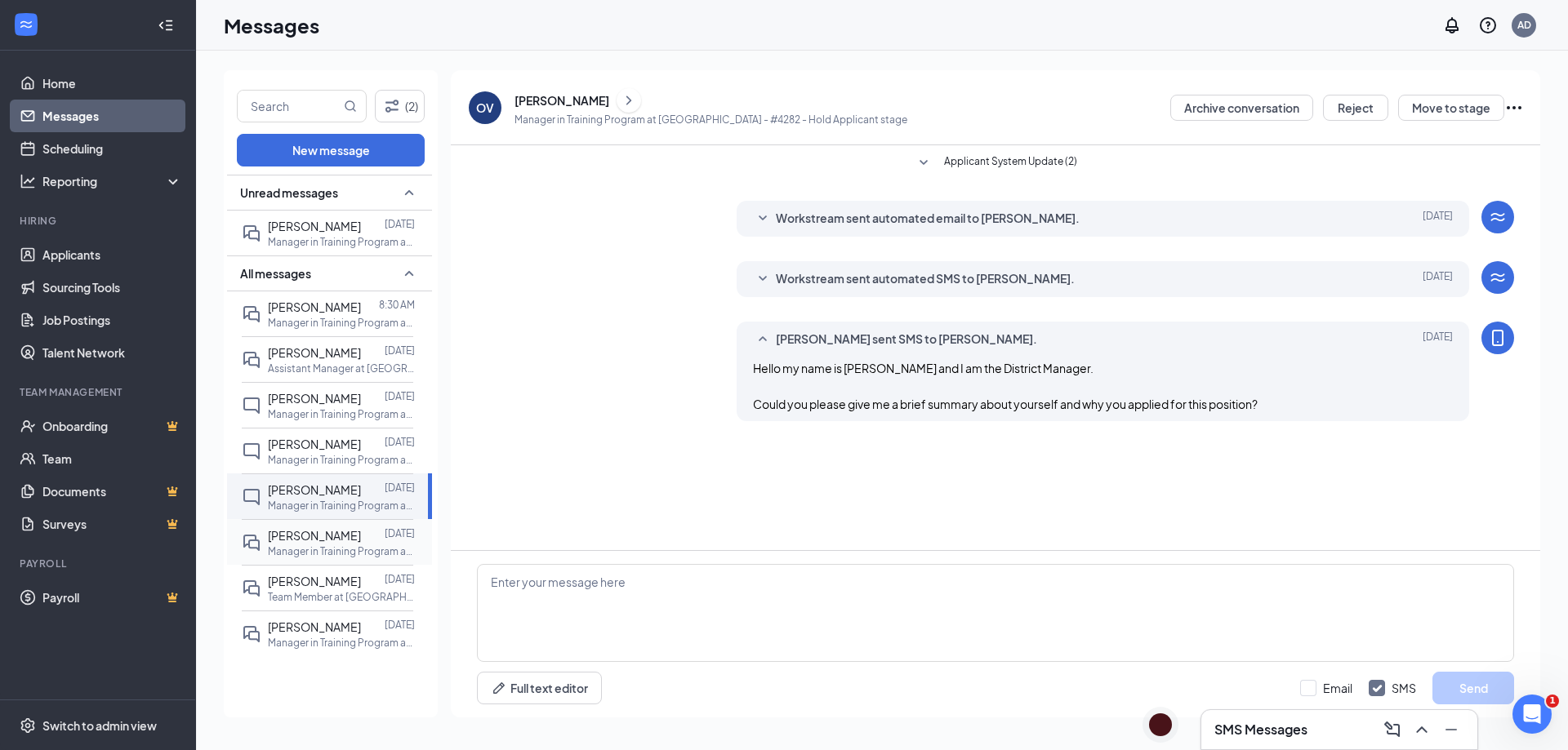
click at [317, 534] on span "Amari Givens" at bounding box center [314, 535] width 93 height 15
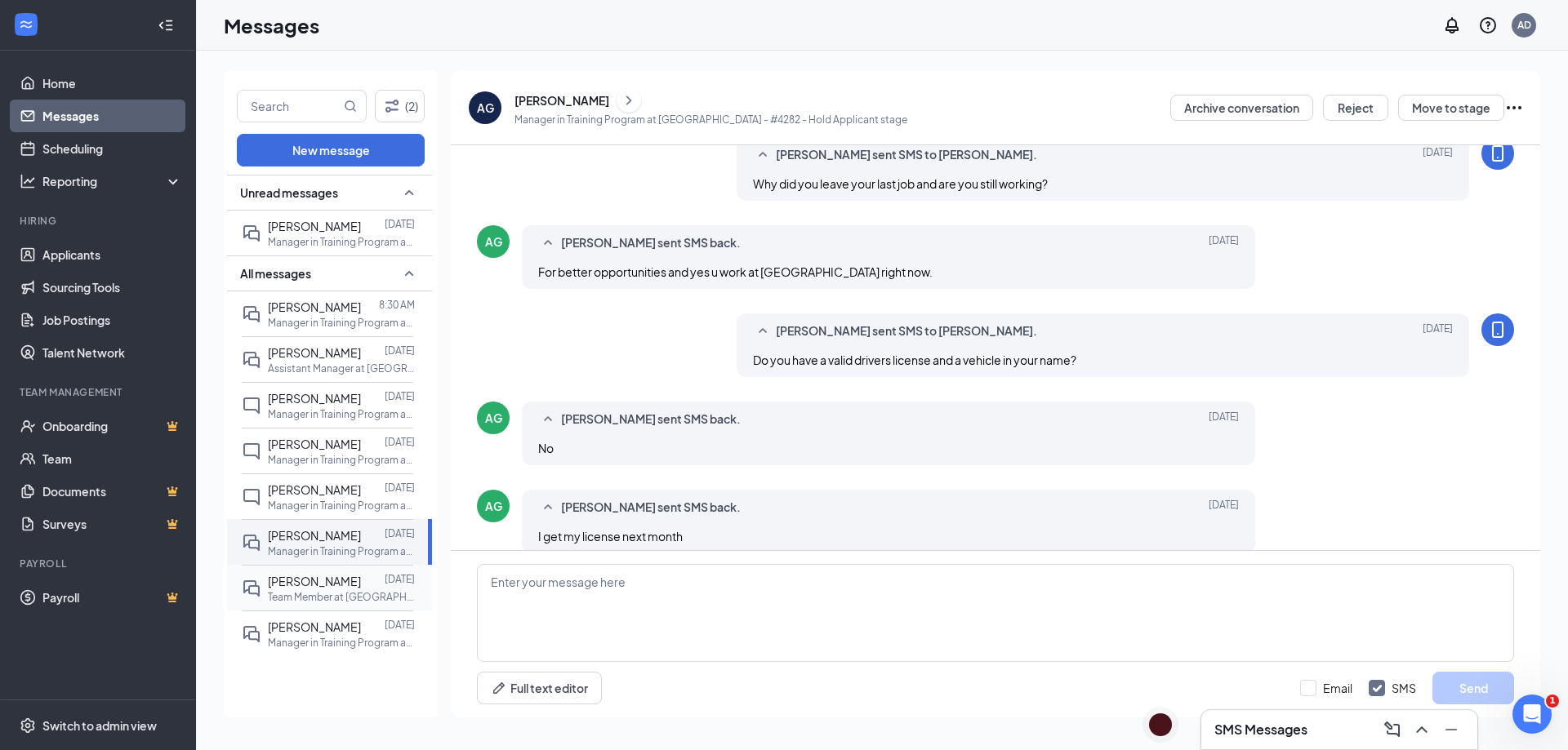
scroll to position [619, 0]
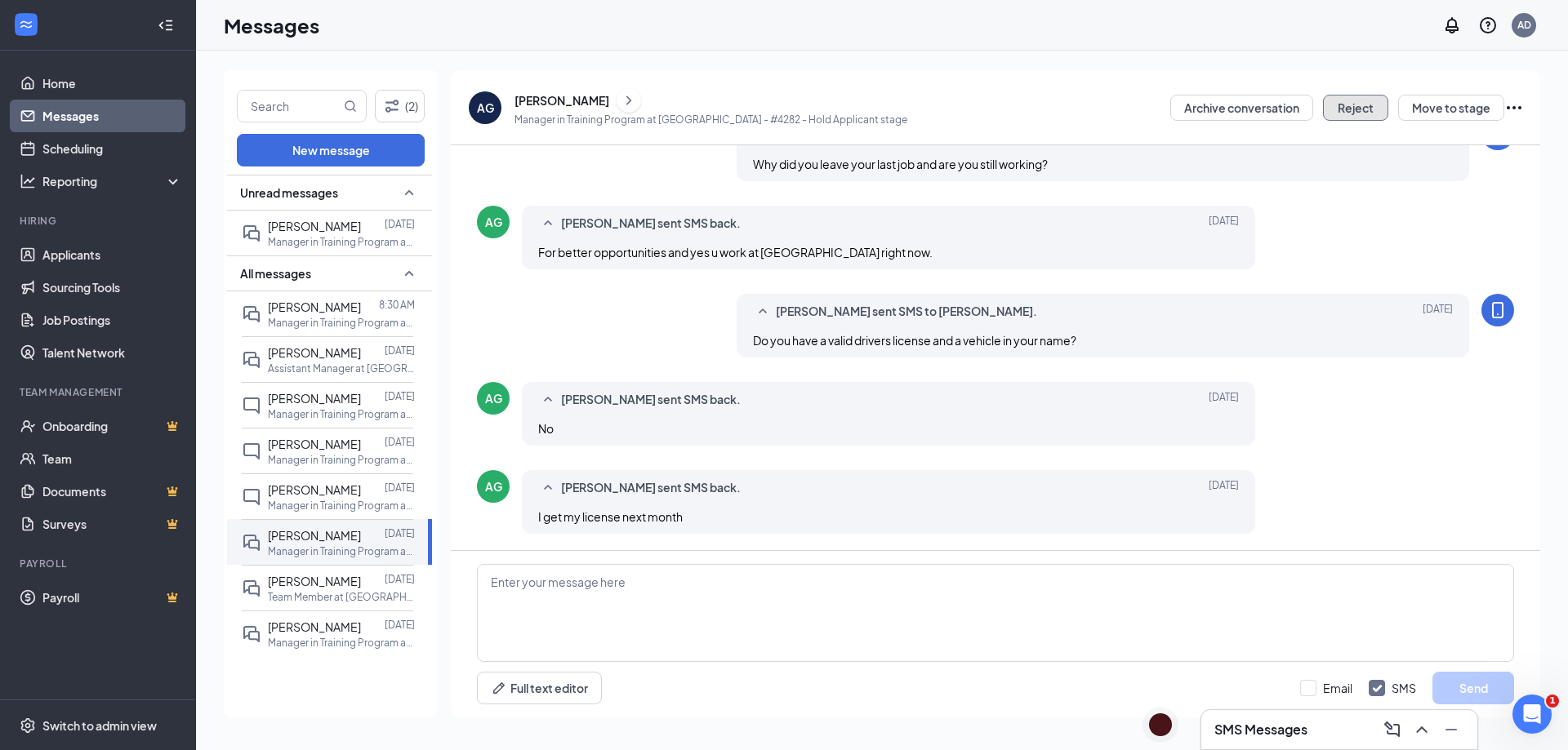
click at [1352, 110] on button "Reject" at bounding box center [1355, 108] width 65 height 26
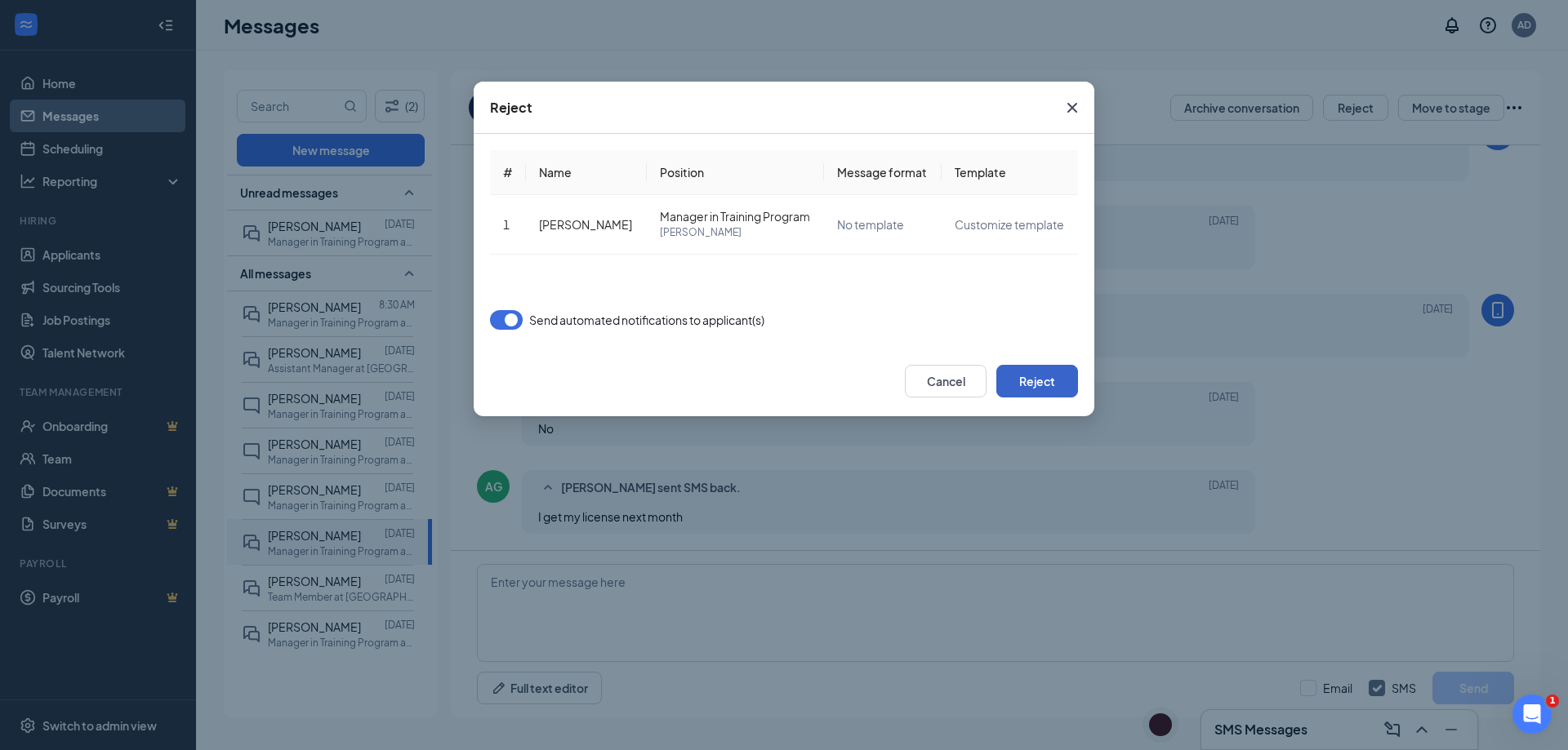
click at [1040, 385] on button "Reject" at bounding box center [1037, 382] width 82 height 33
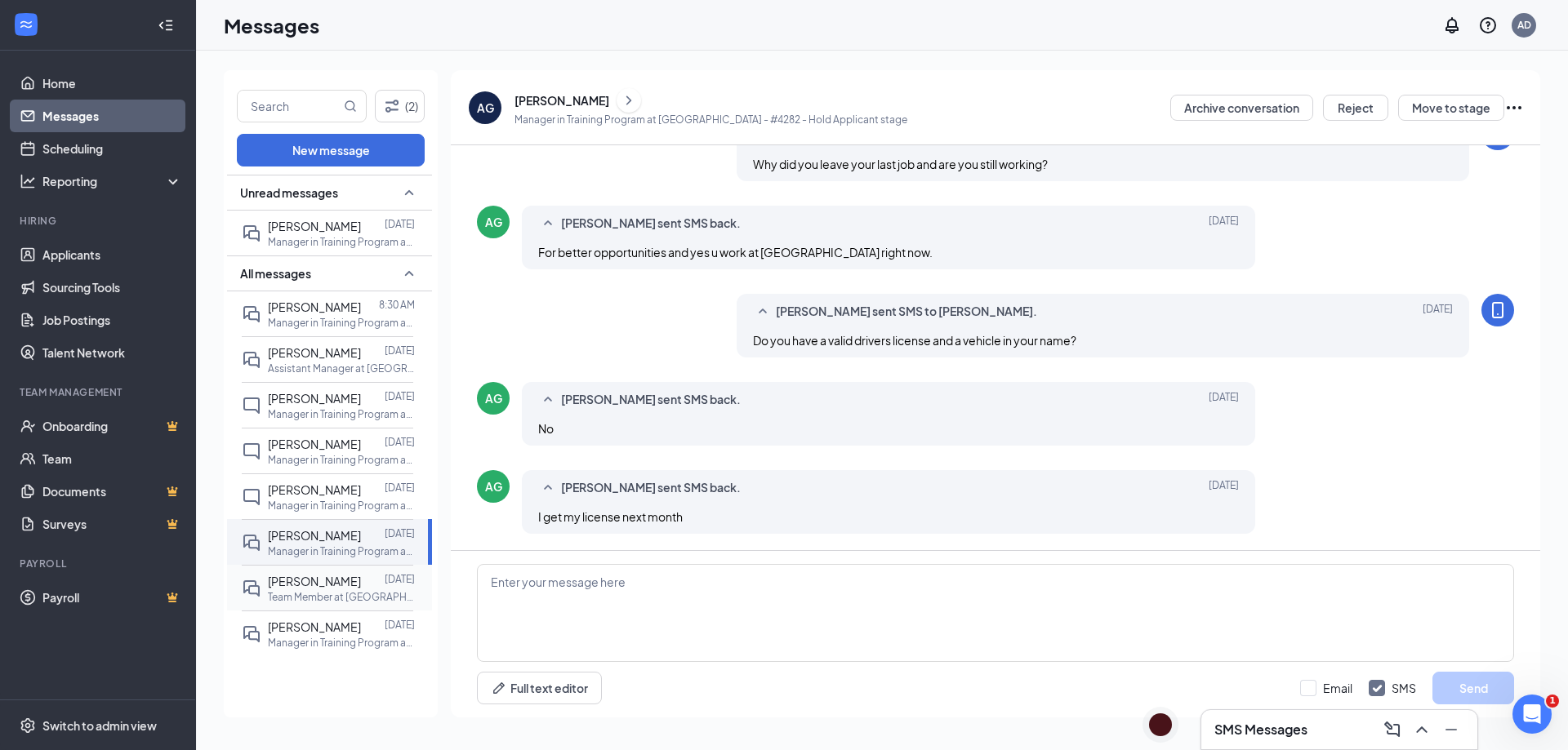
click at [289, 596] on p "Team Member at Rowlett - #4282" at bounding box center [341, 597] width 147 height 14
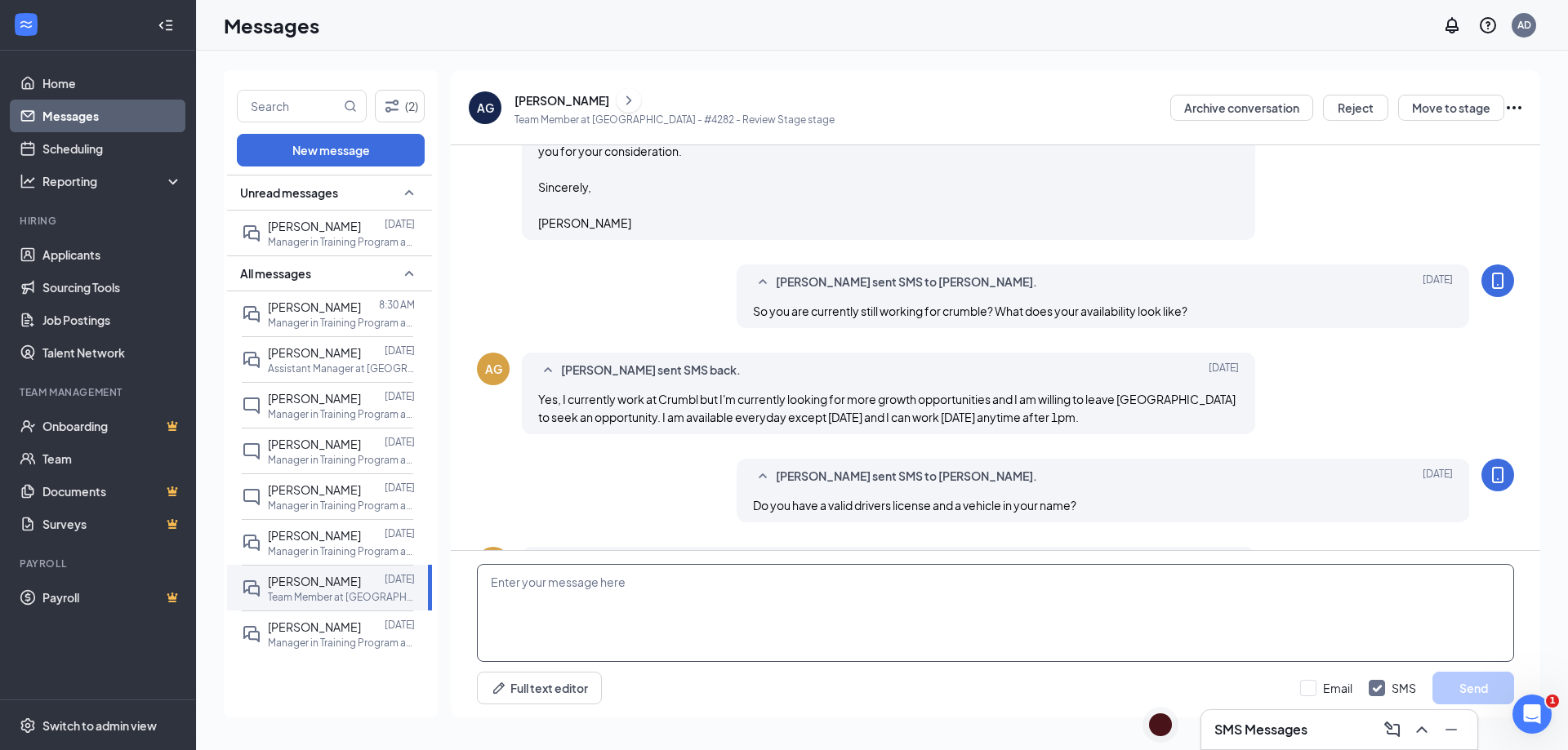
scroll to position [554, 0]
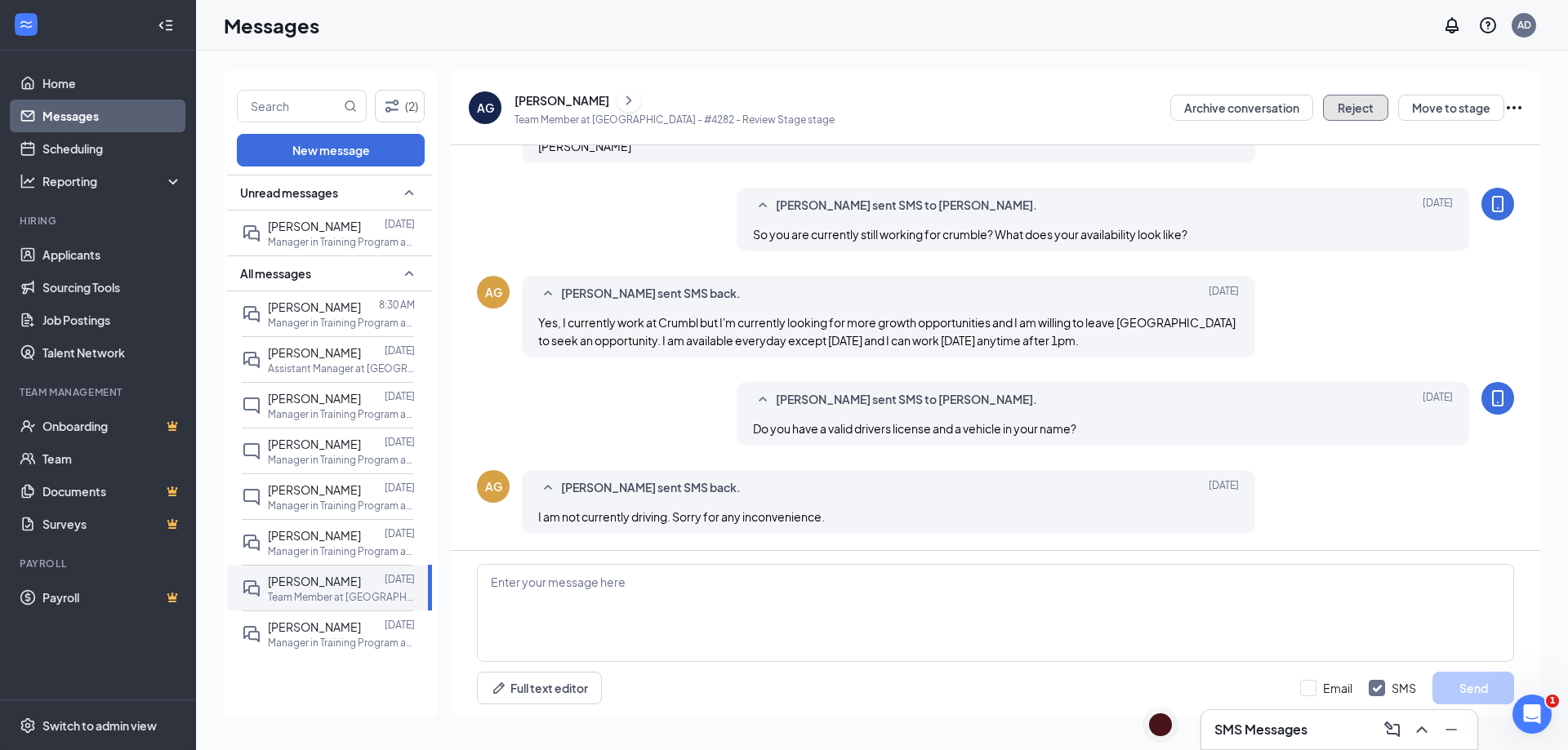
click at [1365, 109] on button "Reject" at bounding box center [1355, 108] width 65 height 26
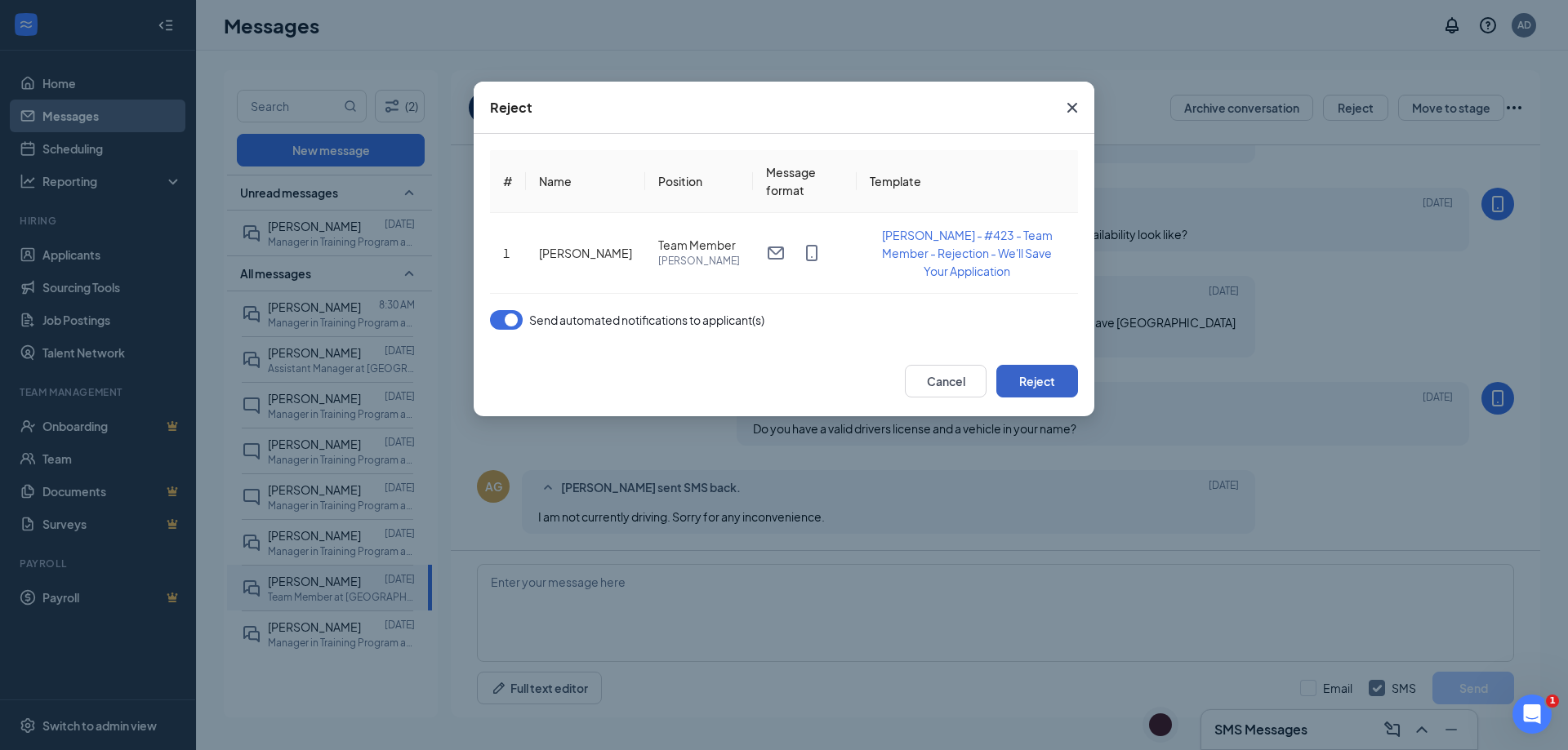
click at [1027, 385] on button "Reject" at bounding box center [1037, 382] width 82 height 33
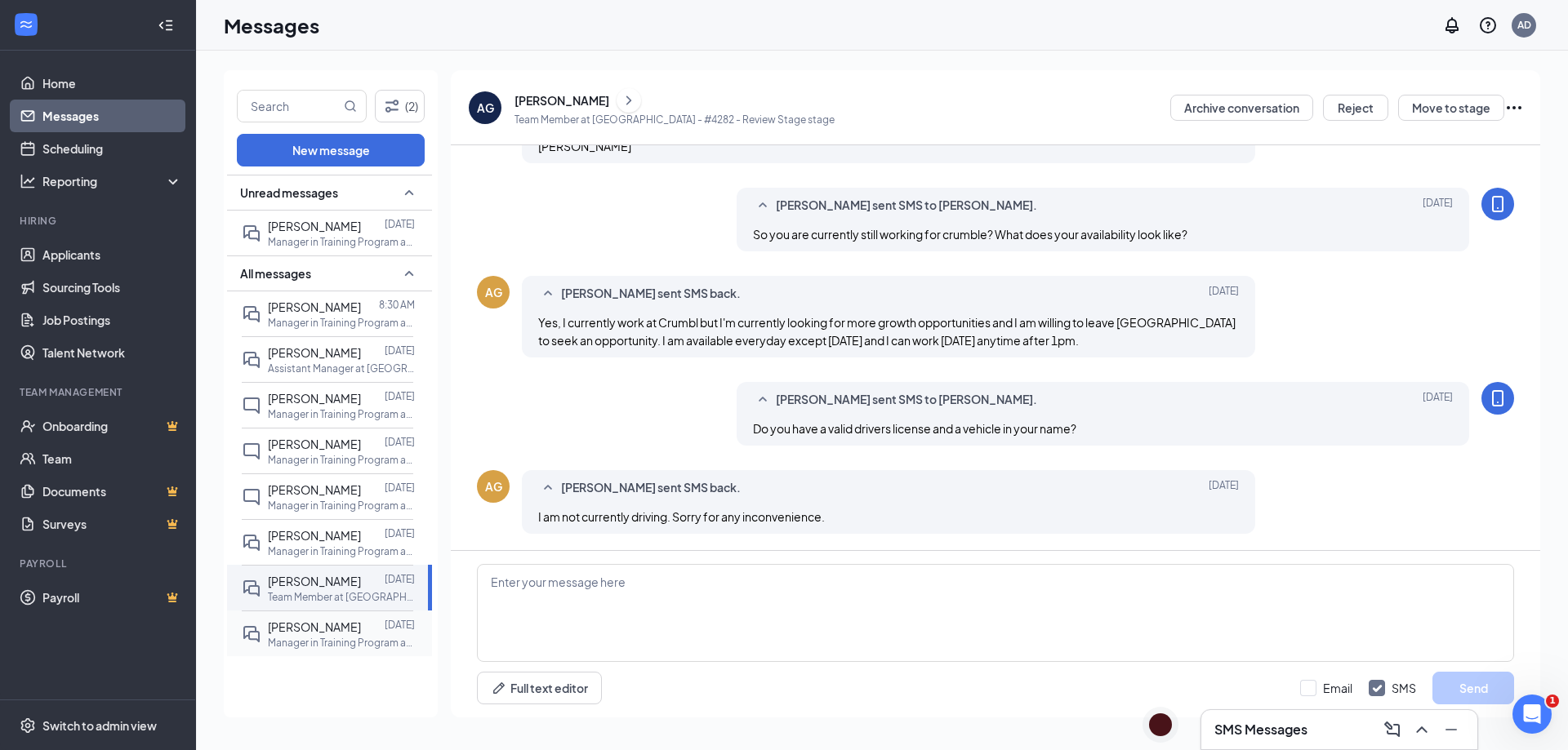
click at [331, 628] on div "[PERSON_NAME]" at bounding box center [314, 627] width 93 height 18
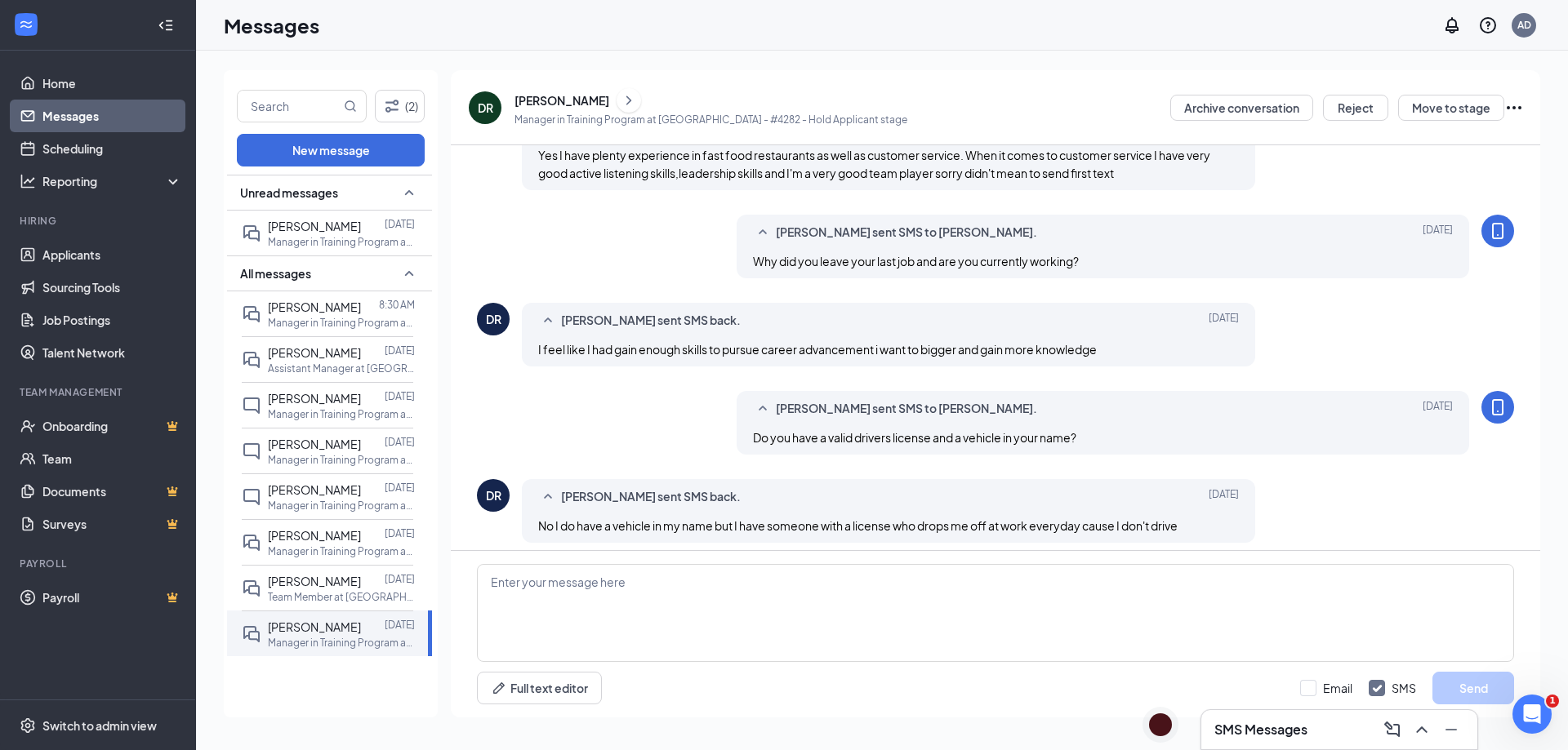
scroll to position [522, 0]
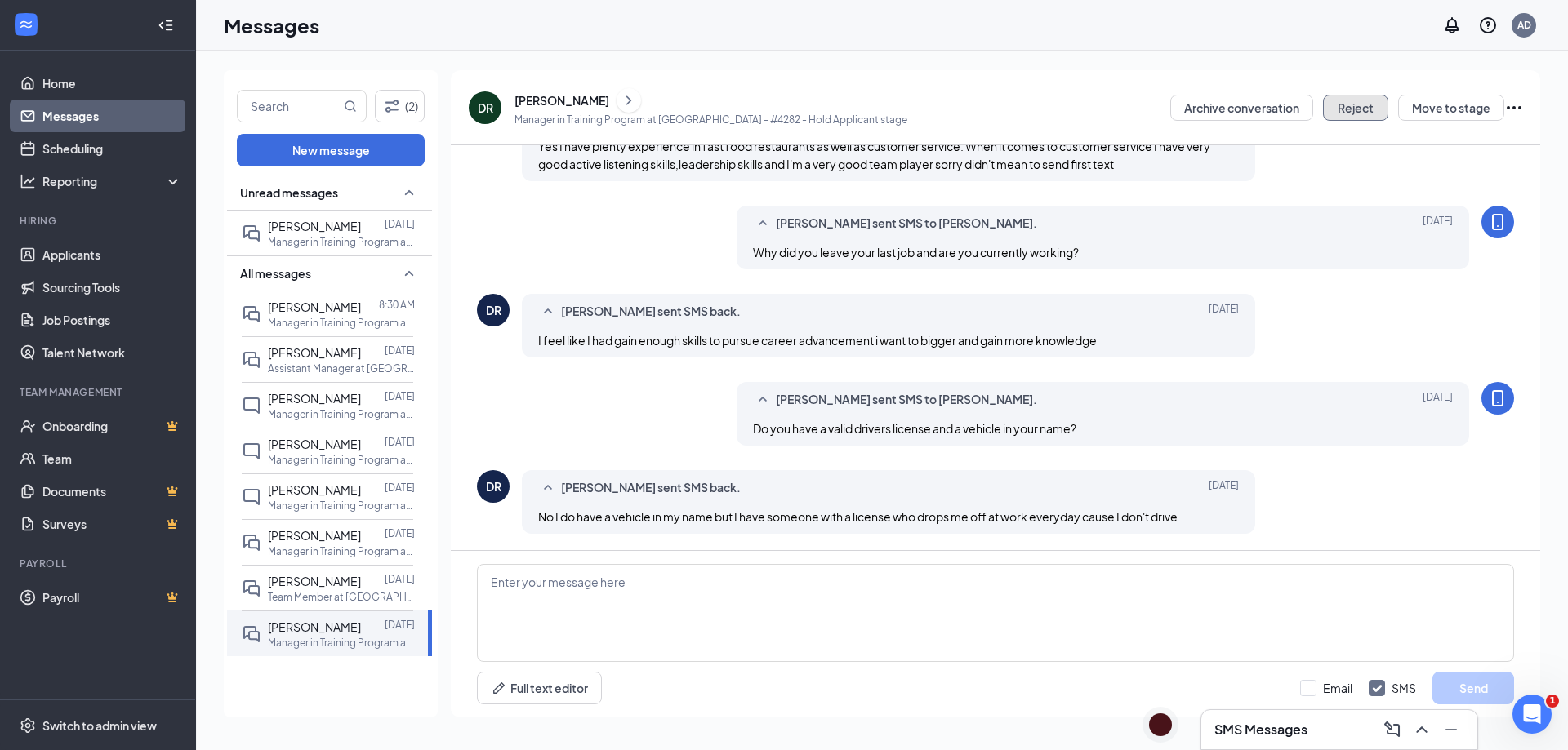
click at [1353, 102] on button "Reject" at bounding box center [1355, 108] width 65 height 26
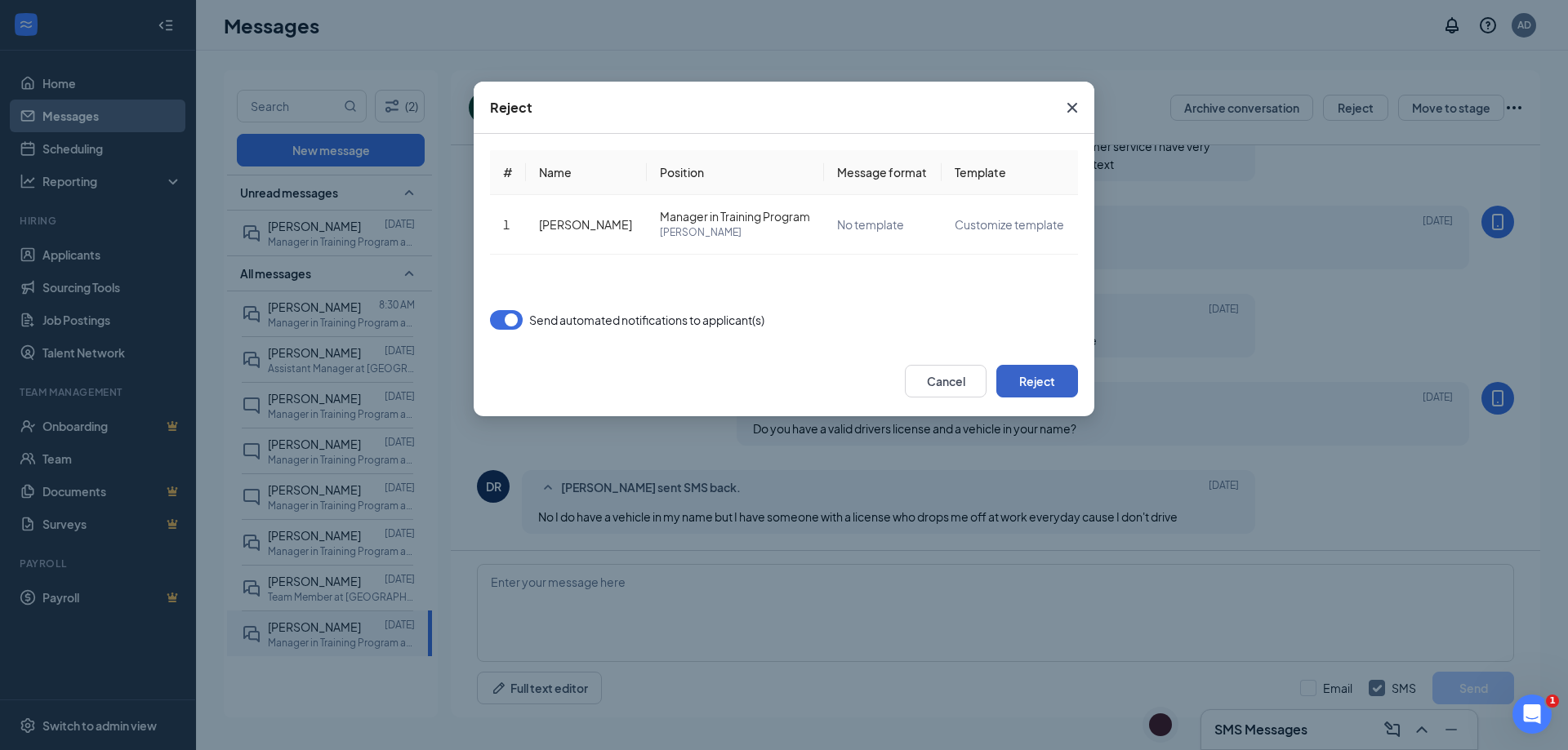
click at [1044, 379] on button "Reject" at bounding box center [1037, 382] width 82 height 33
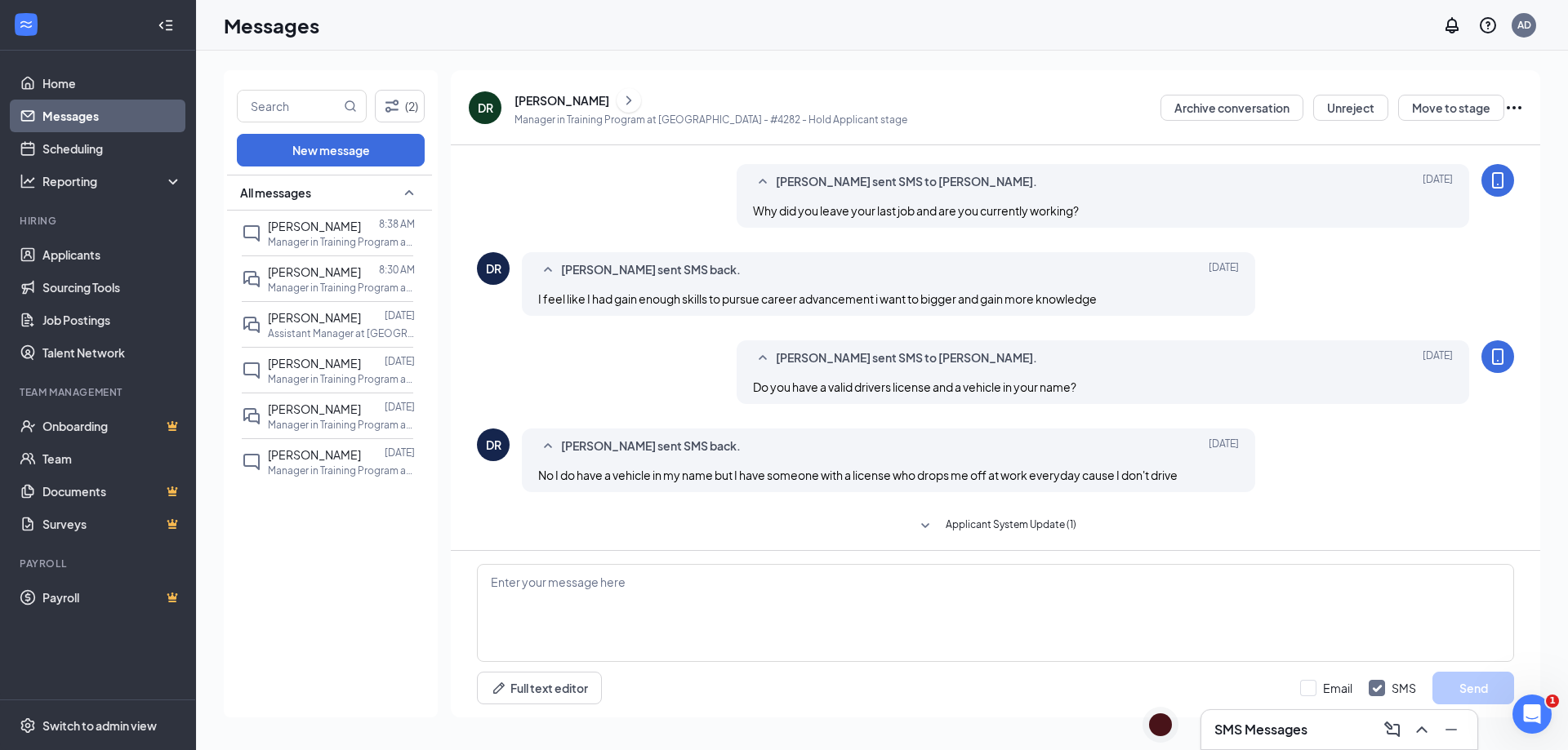
scroll to position [522, 0]
